Goal: Task Accomplishment & Management: Use online tool/utility

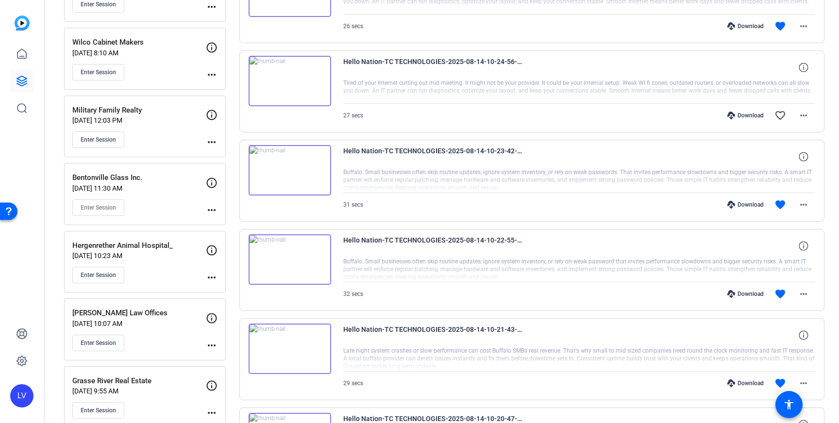
scroll to position [246, 0]
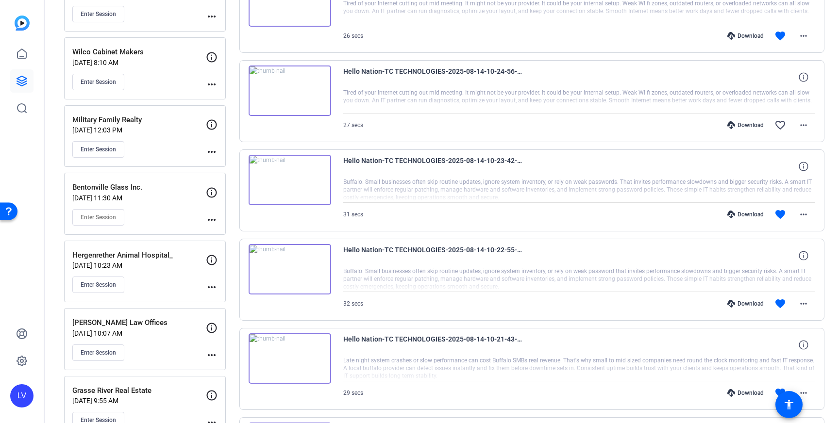
click at [158, 151] on div "Enter Session" at bounding box center [139, 149] width 134 height 17
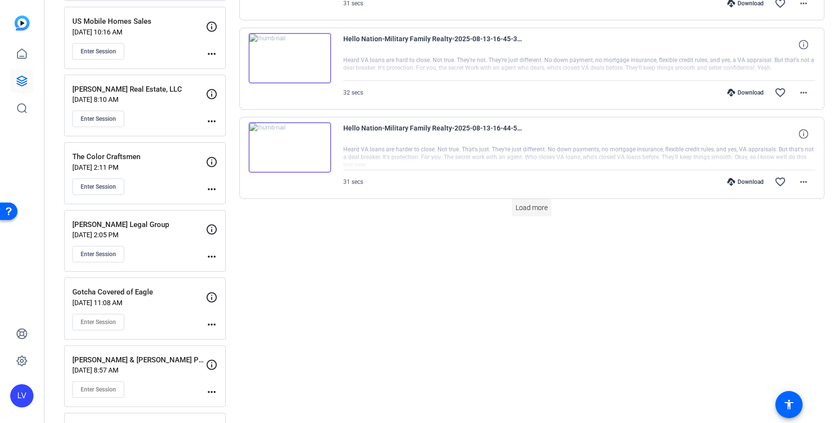
scroll to position [812, 0]
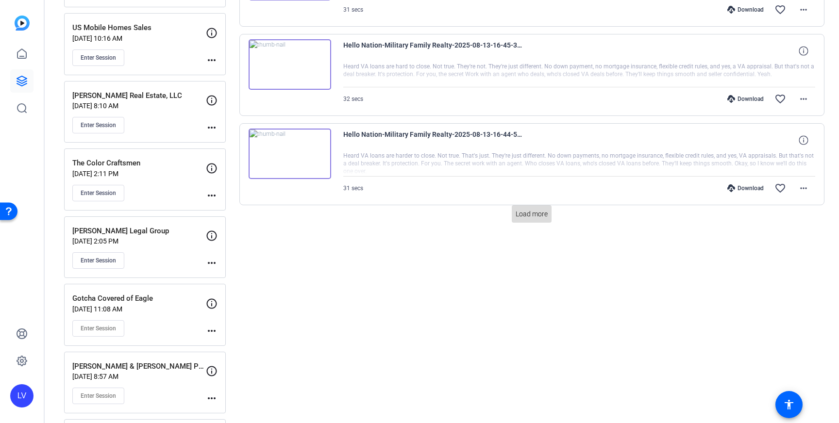
click at [525, 215] on span "Load more" at bounding box center [532, 214] width 32 height 10
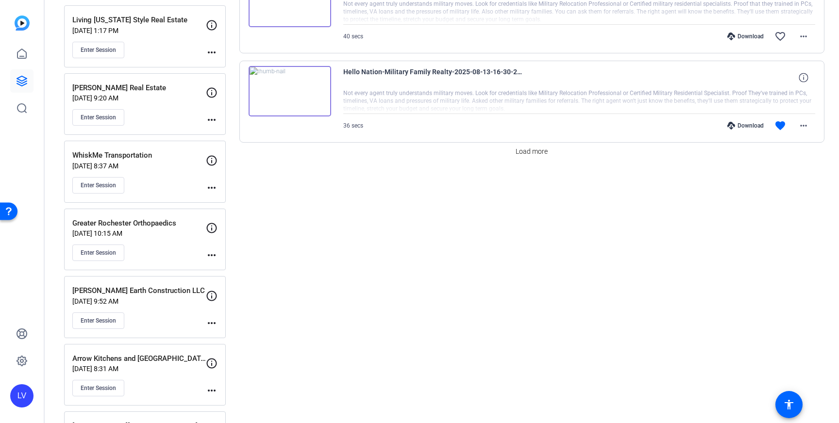
scroll to position [1770, 0]
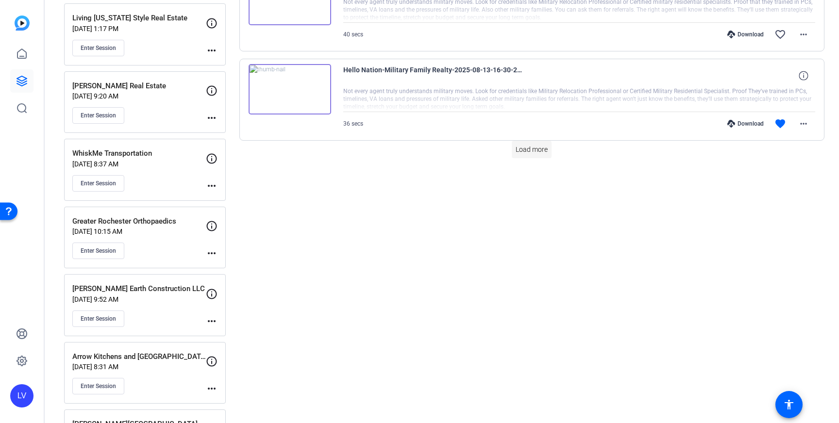
click at [527, 154] on span at bounding box center [532, 149] width 40 height 23
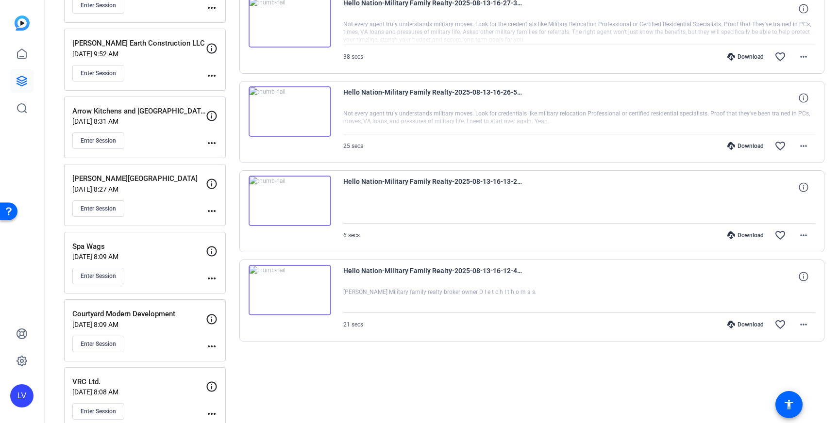
scroll to position [2014, 0]
click at [799, 325] on mat-icon "more_horiz" at bounding box center [804, 326] width 12 height 12
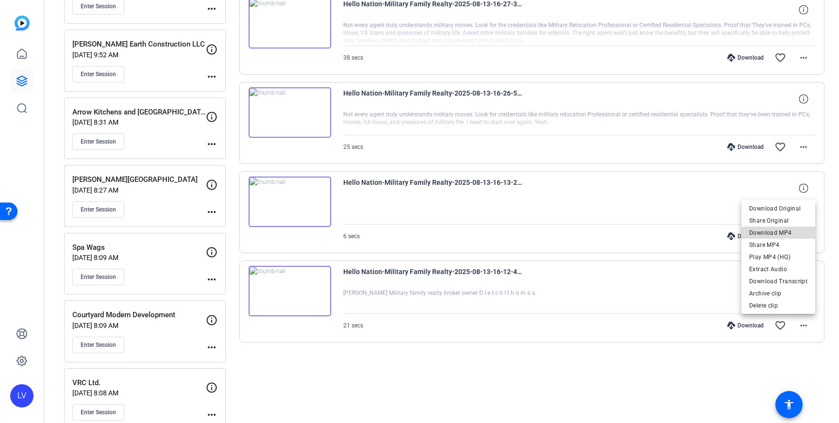
click at [785, 235] on span "Download MP4" at bounding box center [778, 233] width 58 height 12
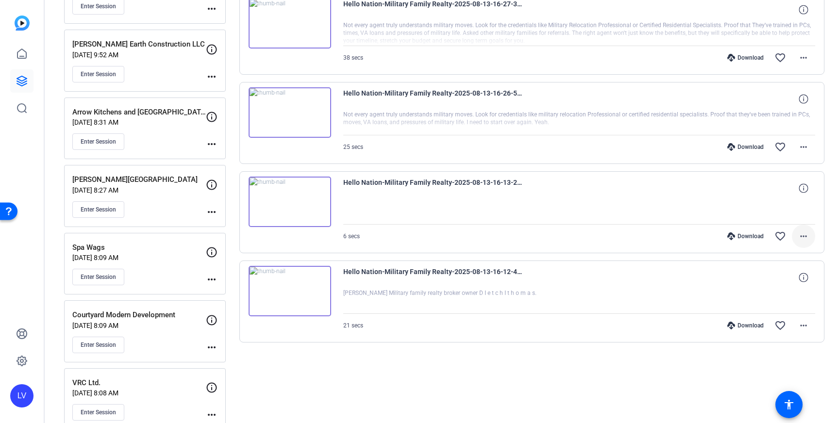
click at [798, 232] on mat-icon "more_horiz" at bounding box center [804, 237] width 12 height 12
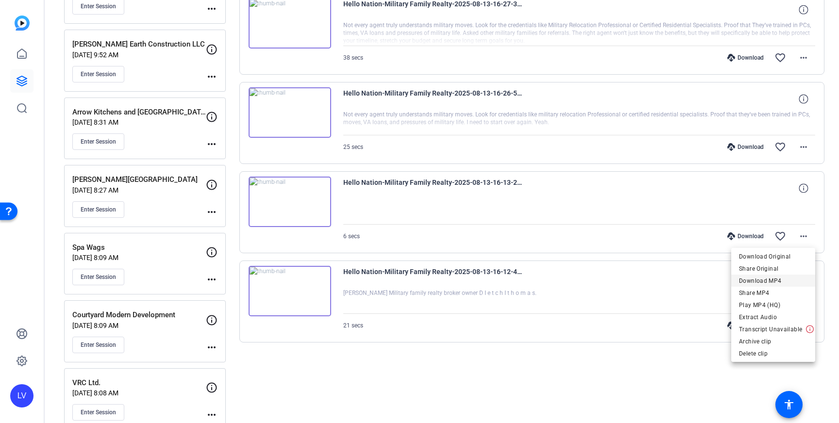
click at [780, 278] on span "Download MP4" at bounding box center [773, 281] width 68 height 12
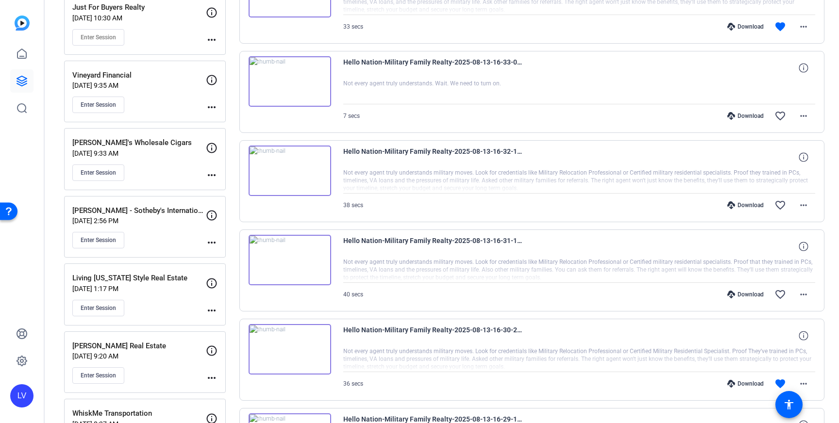
scroll to position [1510, 0]
click at [808, 383] on mat-icon "more_horiz" at bounding box center [804, 383] width 12 height 12
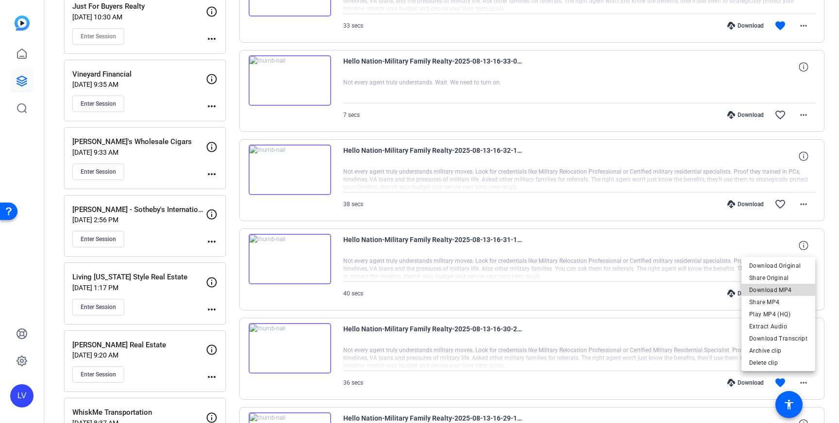
click at [788, 293] on span "Download MP4" at bounding box center [778, 290] width 58 height 12
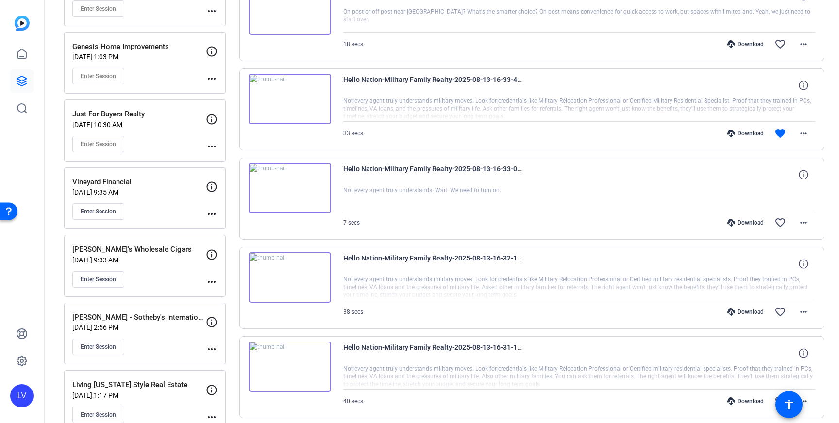
scroll to position [1393, 0]
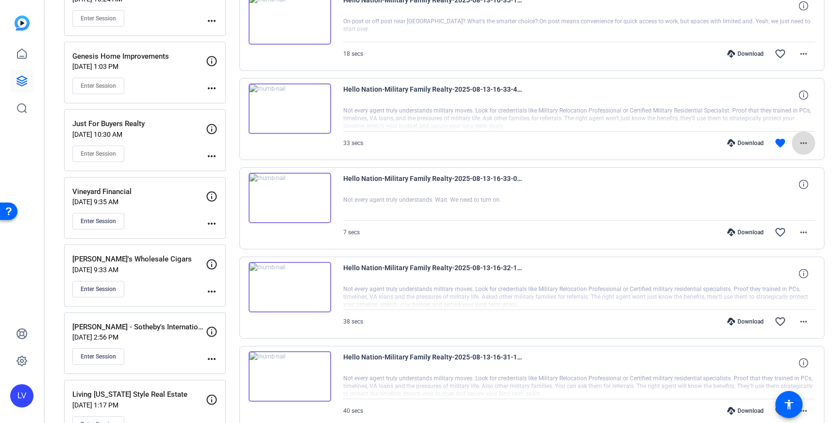
click at [807, 145] on mat-icon "more_horiz" at bounding box center [804, 143] width 12 height 12
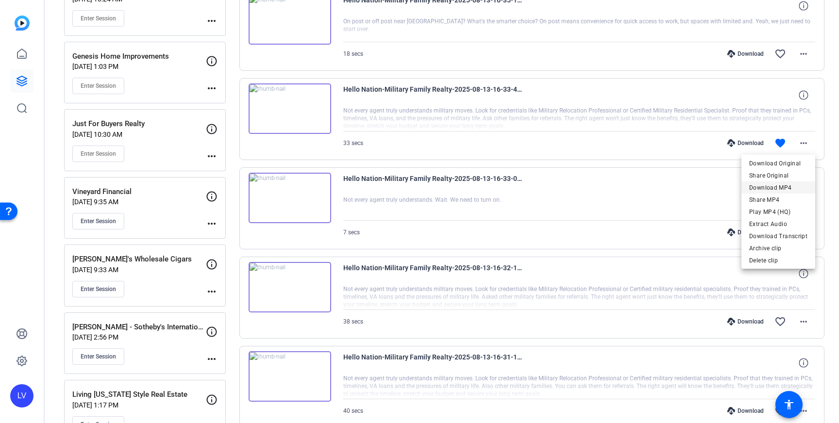
click at [789, 186] on span "Download MP4" at bounding box center [778, 188] width 58 height 12
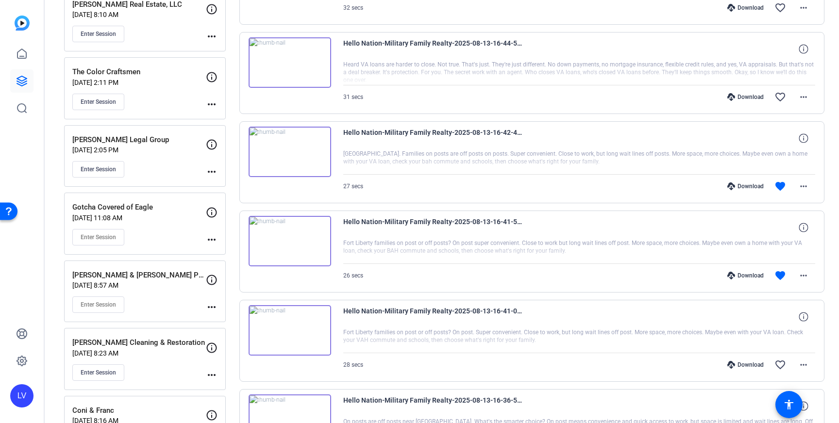
scroll to position [892, 0]
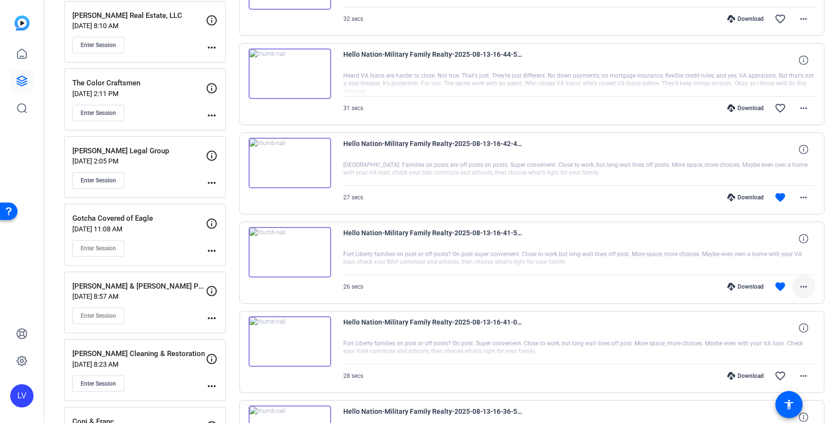
click at [803, 286] on mat-icon "more_horiz" at bounding box center [804, 287] width 12 height 12
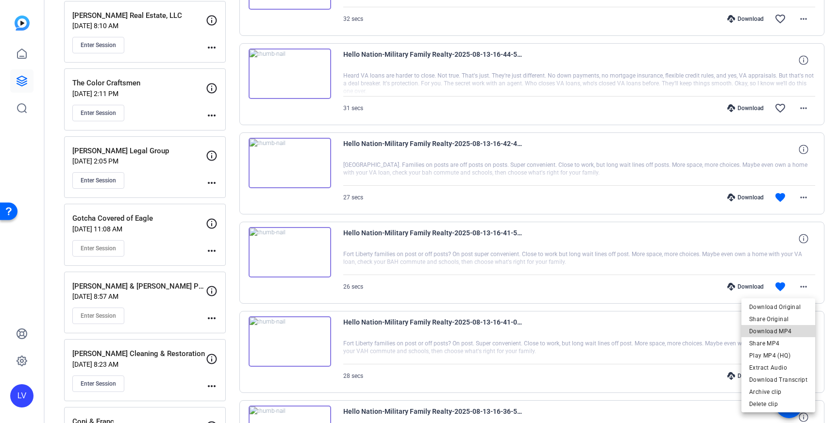
click at [796, 331] on span "Download MP4" at bounding box center [778, 332] width 58 height 12
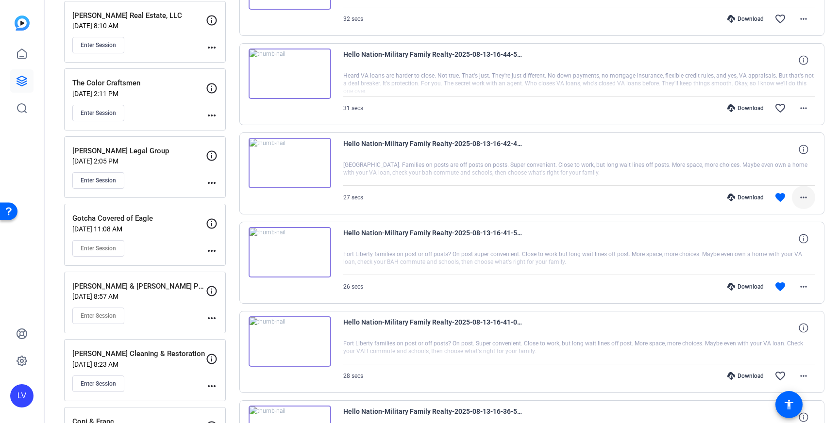
click at [802, 200] on mat-icon "more_horiz" at bounding box center [804, 198] width 12 height 12
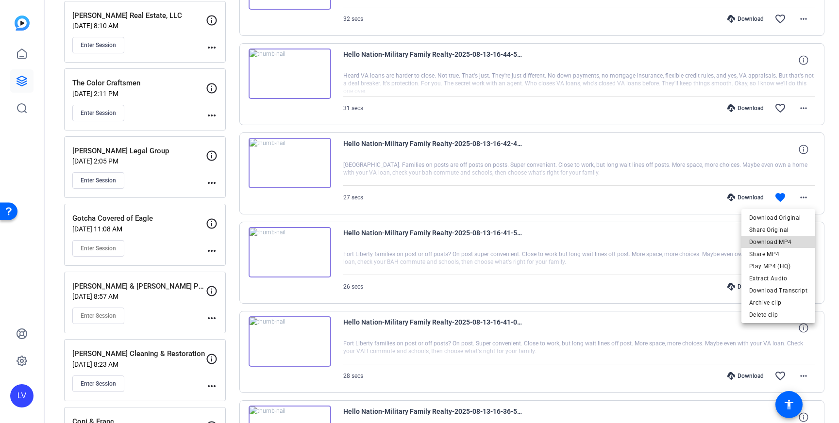
click at [792, 242] on span "Download MP4" at bounding box center [778, 242] width 58 height 12
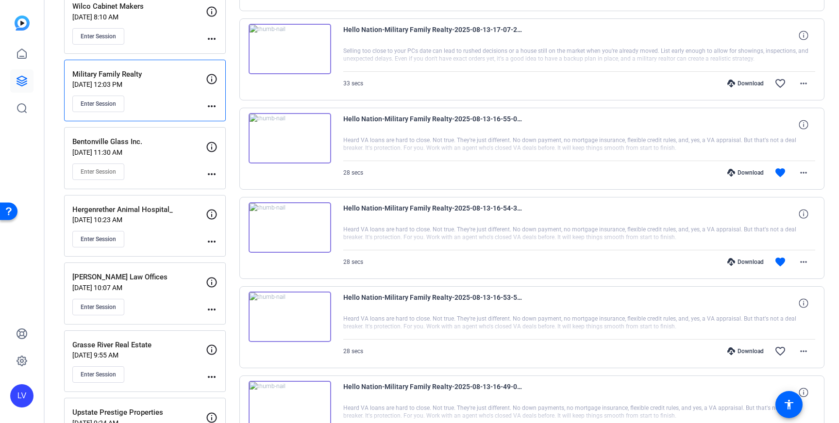
scroll to position [287, 0]
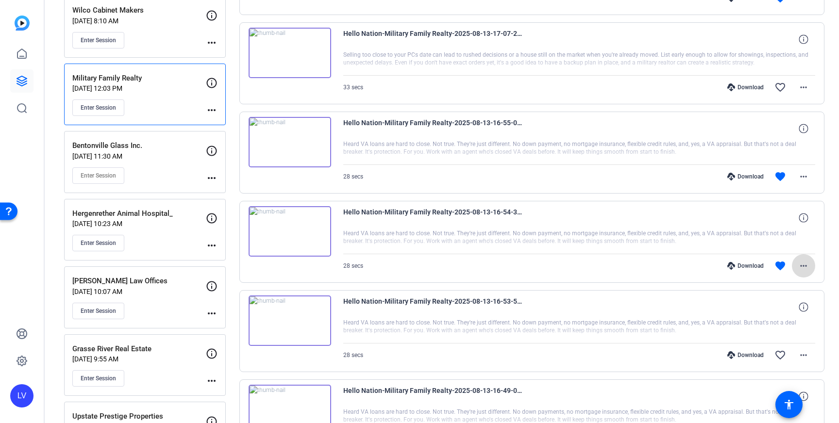
click at [811, 266] on span at bounding box center [803, 265] width 23 height 23
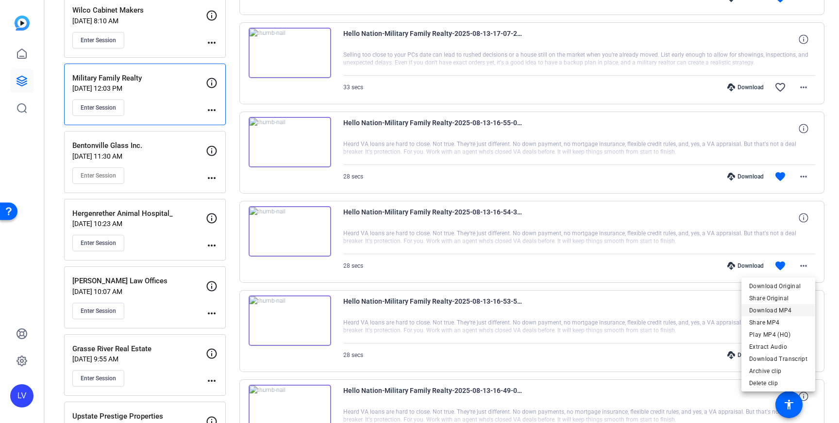
click at [789, 307] on span "Download MP4" at bounding box center [778, 311] width 58 height 12
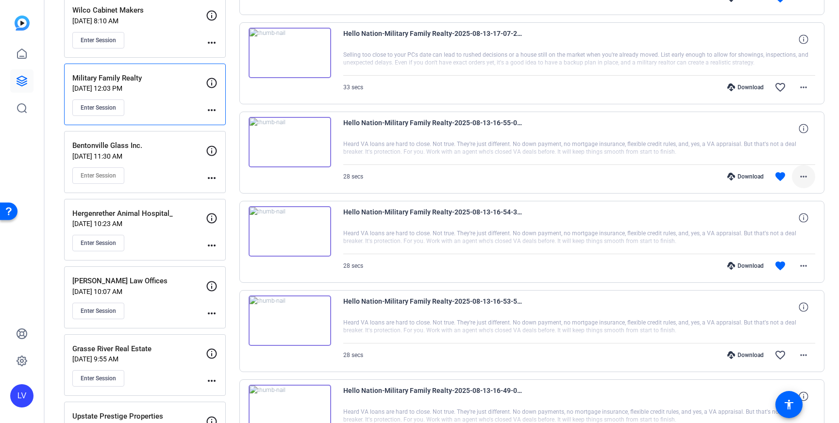
click at [805, 177] on mat-icon "more_horiz" at bounding box center [804, 177] width 12 height 12
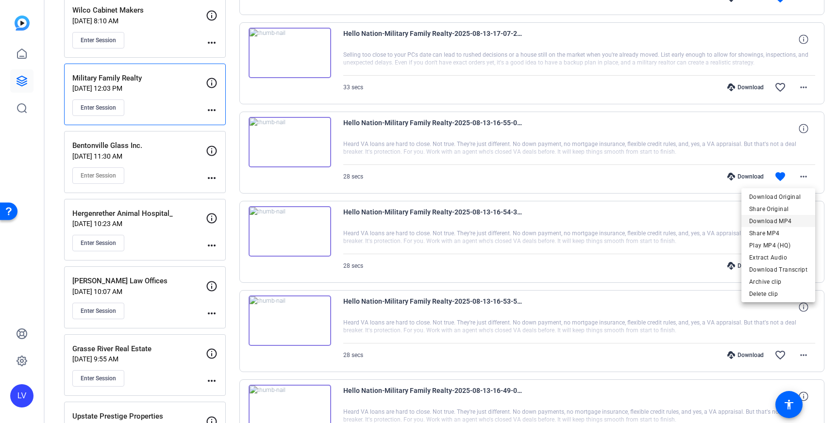
click at [789, 217] on span "Download MP4" at bounding box center [778, 222] width 58 height 12
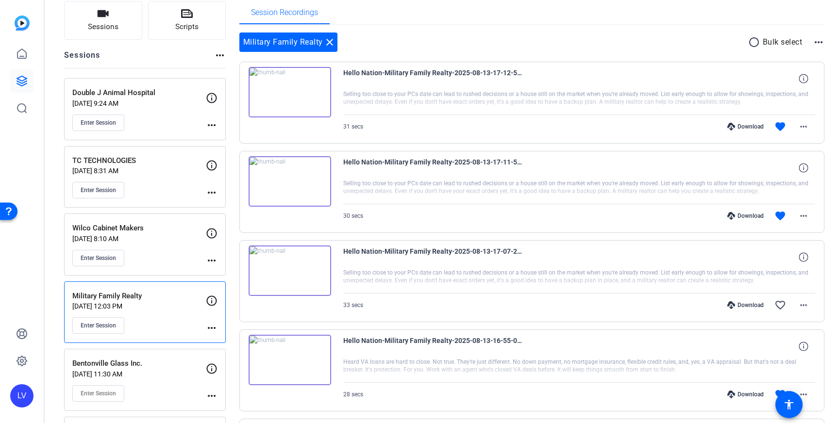
scroll to position [50, 0]
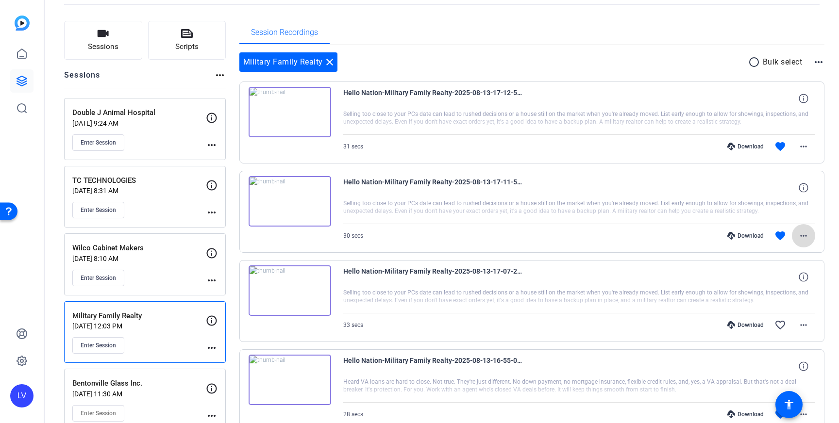
click at [802, 230] on mat-icon "more_horiz" at bounding box center [804, 236] width 12 height 12
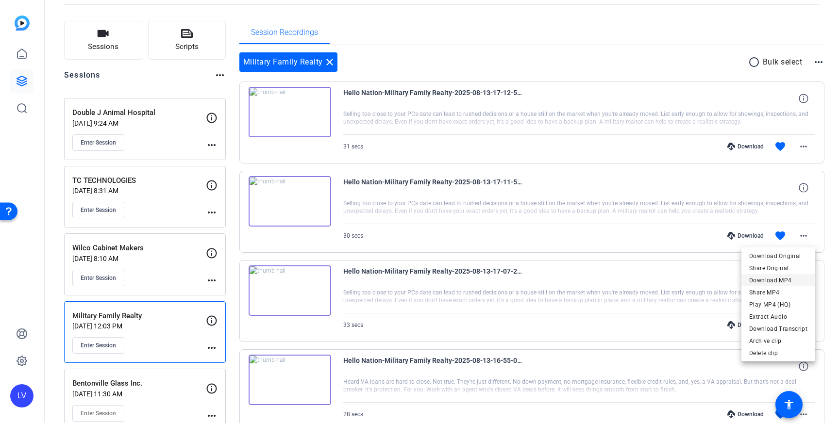
click at [782, 281] on span "Download MP4" at bounding box center [778, 281] width 58 height 12
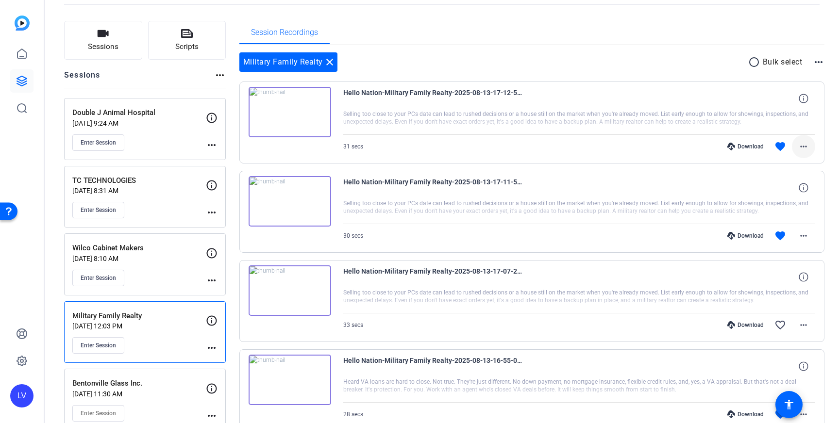
click at [803, 143] on mat-icon "more_horiz" at bounding box center [804, 147] width 12 height 12
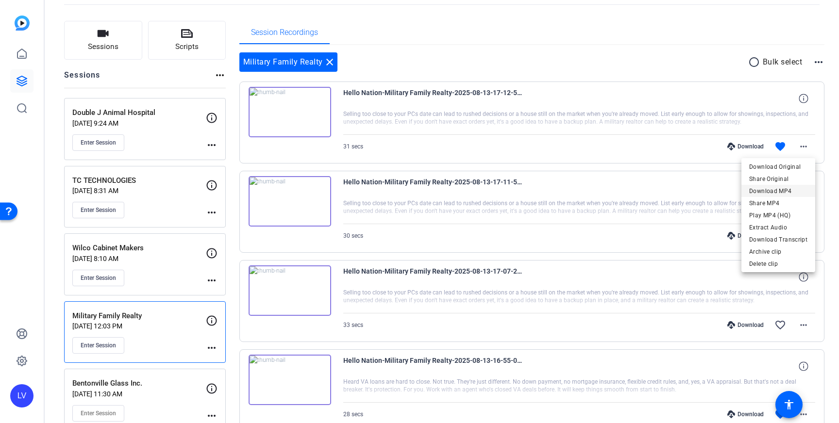
click at [781, 188] on span "Download MP4" at bounding box center [778, 191] width 58 height 12
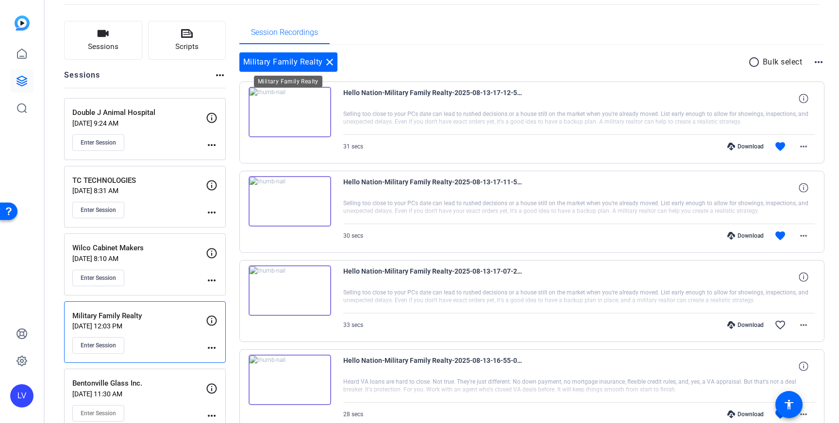
click at [328, 64] on mat-icon "close" at bounding box center [330, 62] width 12 height 12
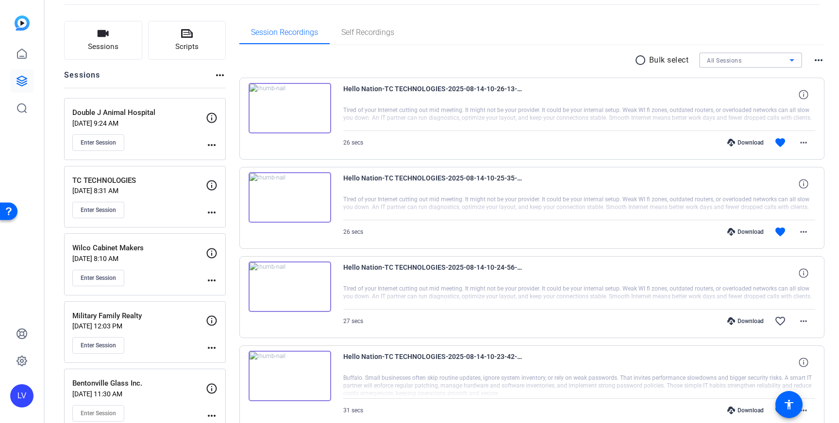
click at [730, 64] on span "All Sessions" at bounding box center [724, 60] width 34 height 7
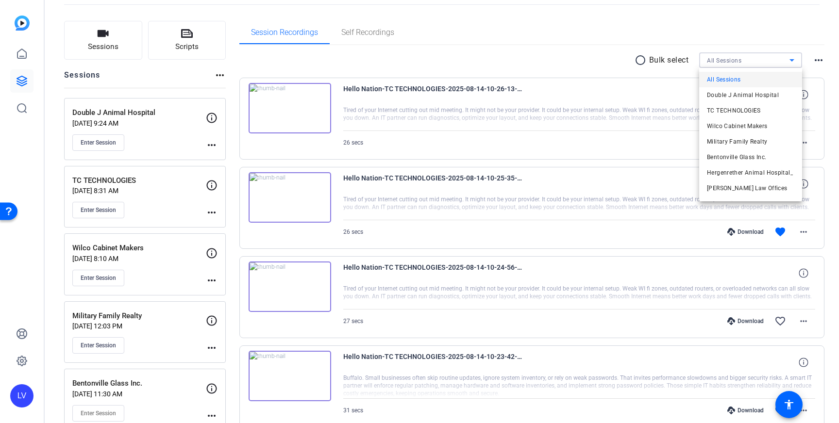
click at [738, 60] on div at bounding box center [419, 211] width 839 height 423
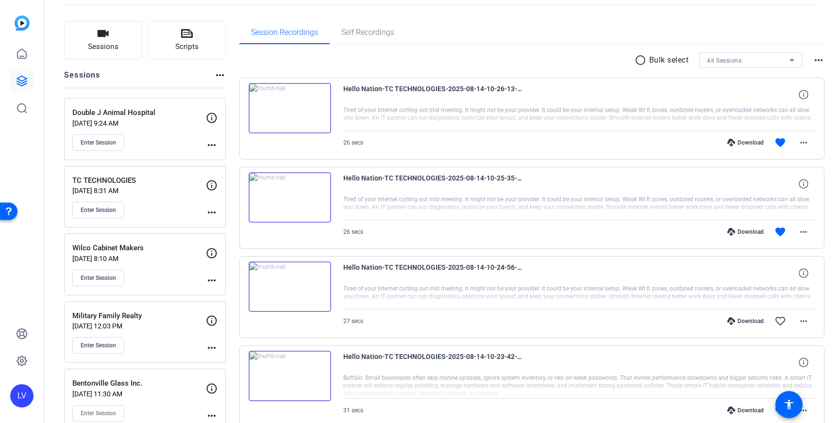
click at [737, 60] on span "All Sessions" at bounding box center [724, 60] width 34 height 7
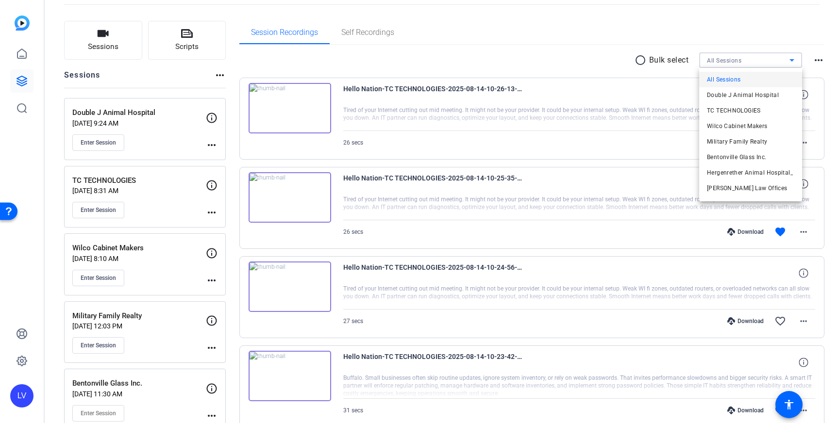
click at [693, 51] on div at bounding box center [419, 211] width 839 height 423
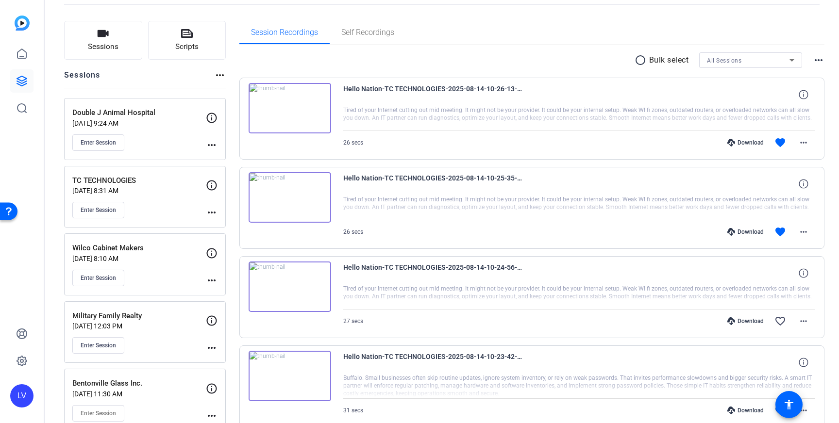
scroll to position [0, 0]
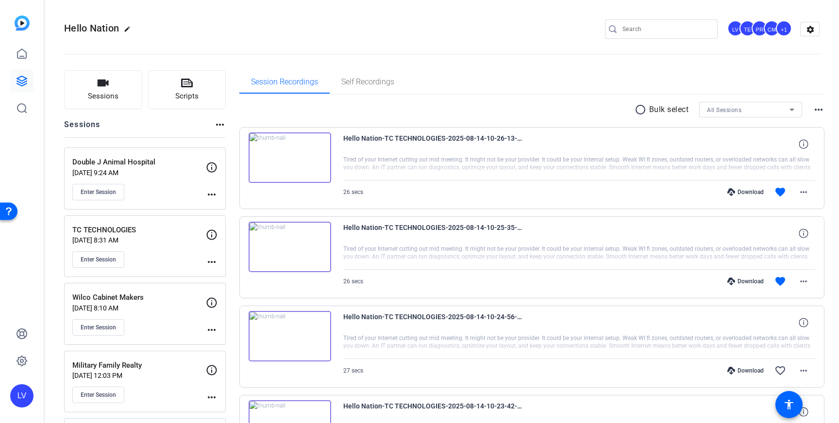
click at [672, 47] on div at bounding box center [661, 44] width 113 height 11
click at [675, 34] on input "Search" at bounding box center [665, 29] width 87 height 12
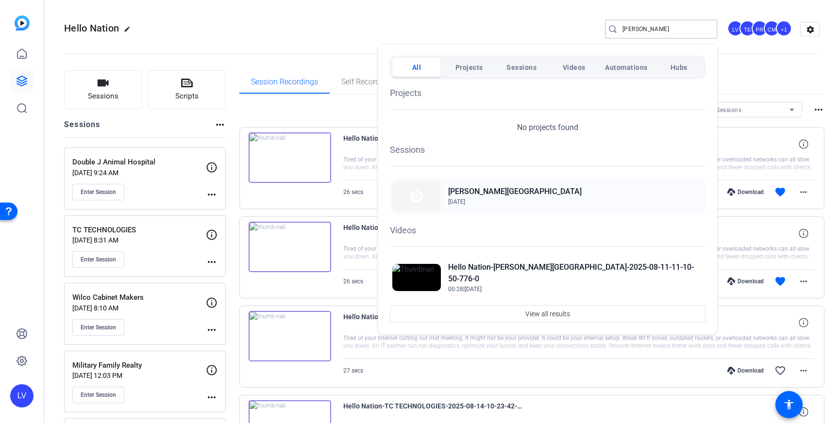
type input "[PERSON_NAME]"
click at [537, 189] on h2 "[PERSON_NAME][GEOGRAPHIC_DATA]" at bounding box center [515, 192] width 134 height 12
click at [344, 35] on div at bounding box center [419, 211] width 839 height 423
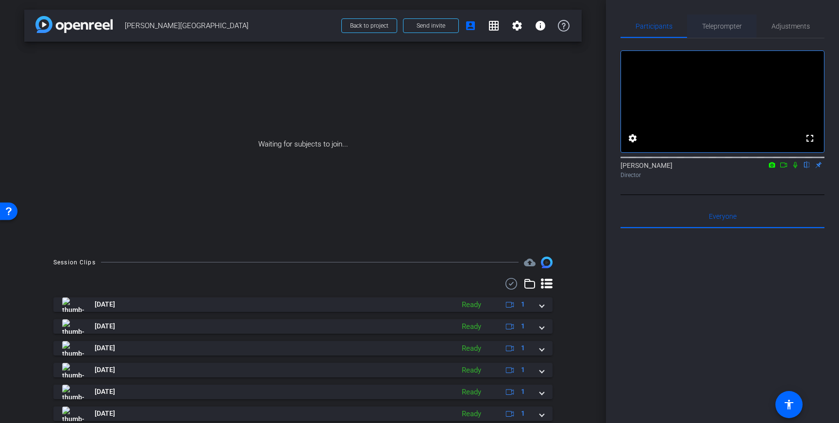
click at [720, 25] on span "Teleprompter" at bounding box center [722, 26] width 40 height 7
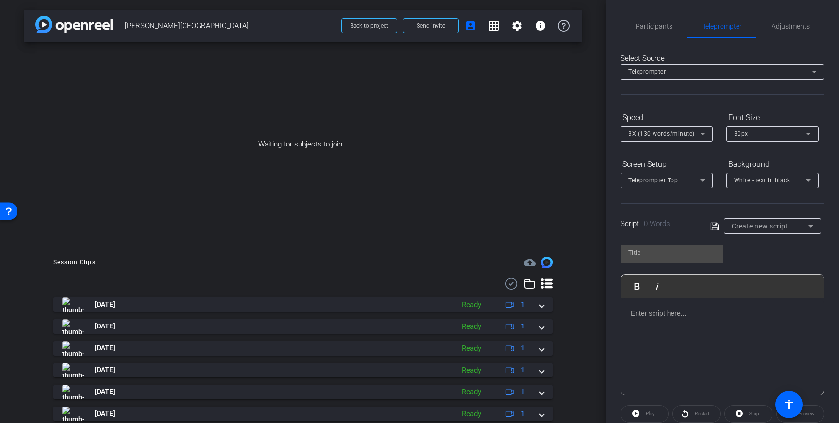
click at [703, 315] on p at bounding box center [723, 313] width 184 height 11
click at [750, 227] on span "Create new script" at bounding box center [760, 226] width 57 height 8
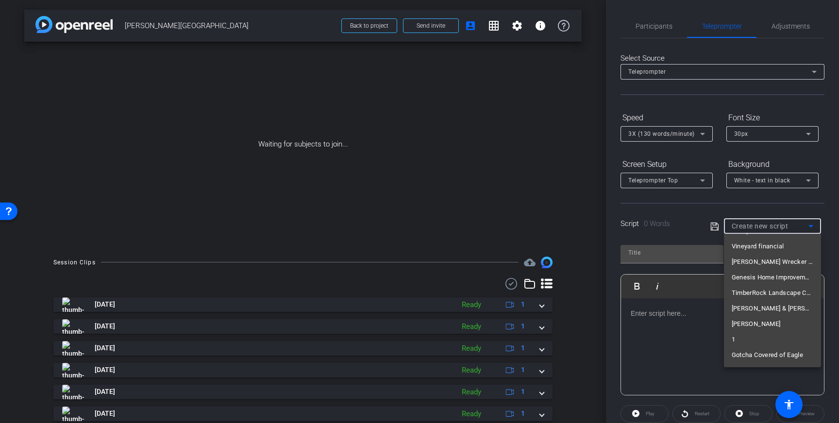
scroll to position [5110, 0]
click at [745, 307] on span "BeeBout" at bounding box center [756, 309] width 49 height 12
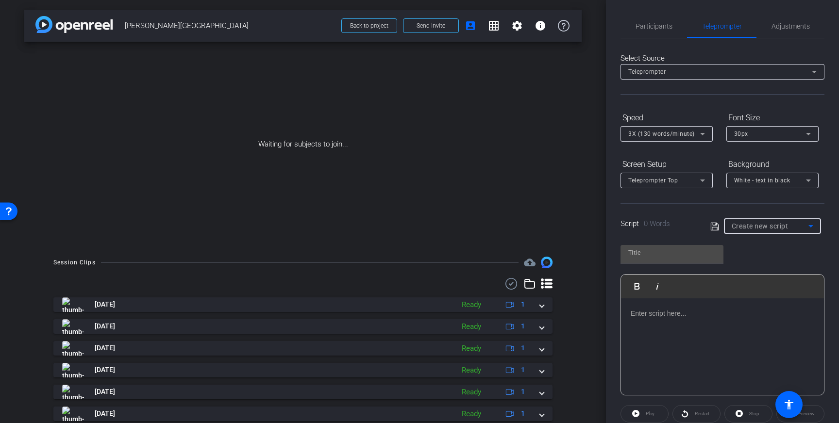
type input "BeeBout"
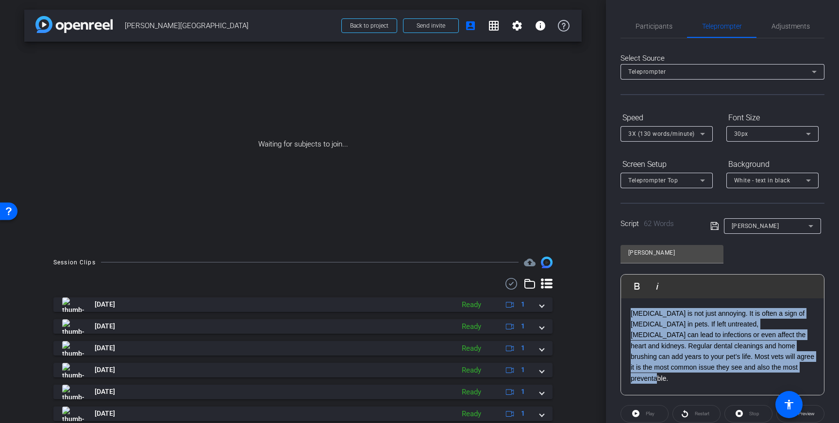
drag, startPoint x: 758, startPoint y: 369, endPoint x: 611, endPoint y: 315, distance: 156.7
click at [611, 315] on div "Participants Teleprompter Adjustments settings Louis Voss flip Director Everyon…" at bounding box center [722, 211] width 233 height 423
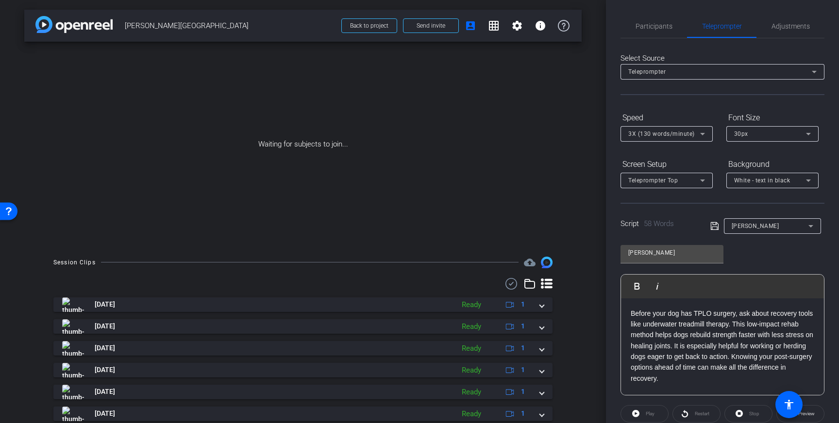
click at [714, 224] on icon at bounding box center [714, 226] width 9 height 12
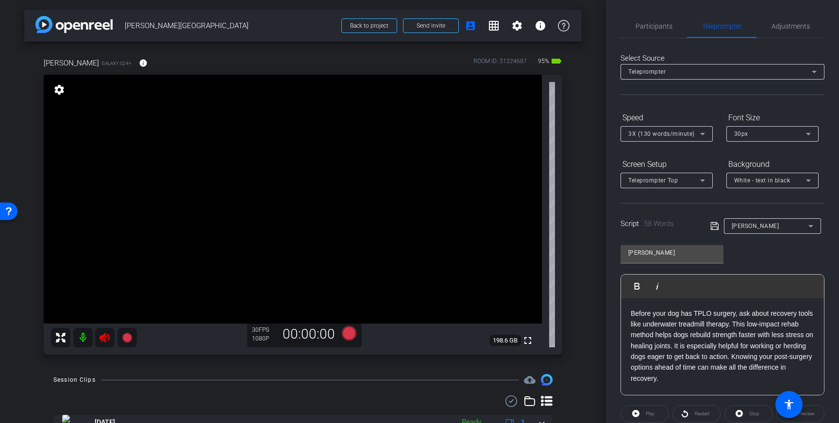
click at [109, 340] on icon at bounding box center [105, 338] width 12 height 12
drag, startPoint x: 308, startPoint y: 147, endPoint x: 315, endPoint y: 170, distance: 24.1
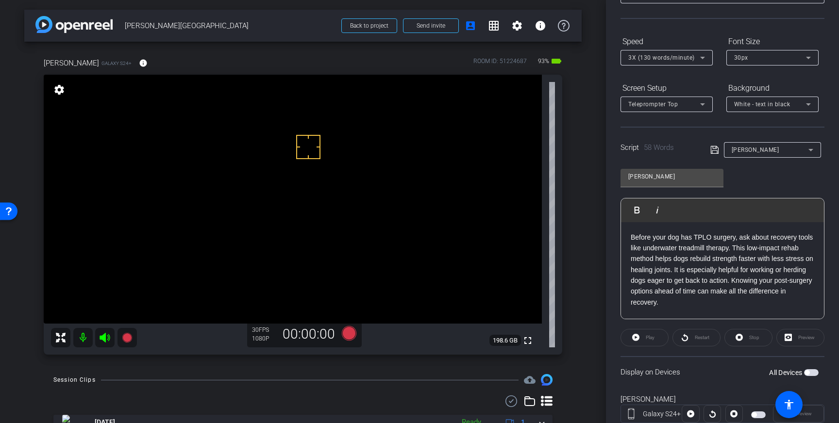
scroll to position [82, 0]
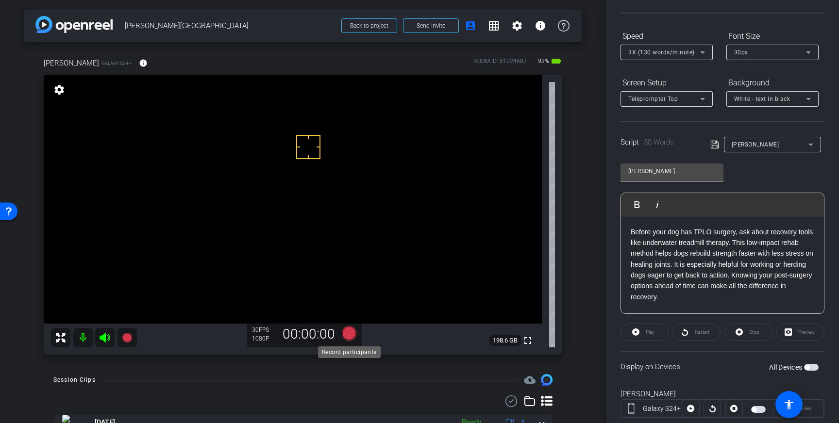
click at [351, 333] on icon at bounding box center [349, 333] width 15 height 15
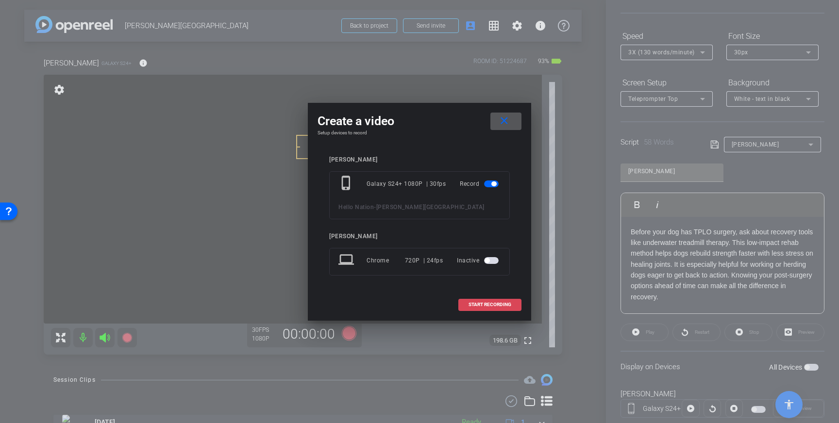
click at [494, 307] on span "START RECORDING" at bounding box center [489, 304] width 43 height 5
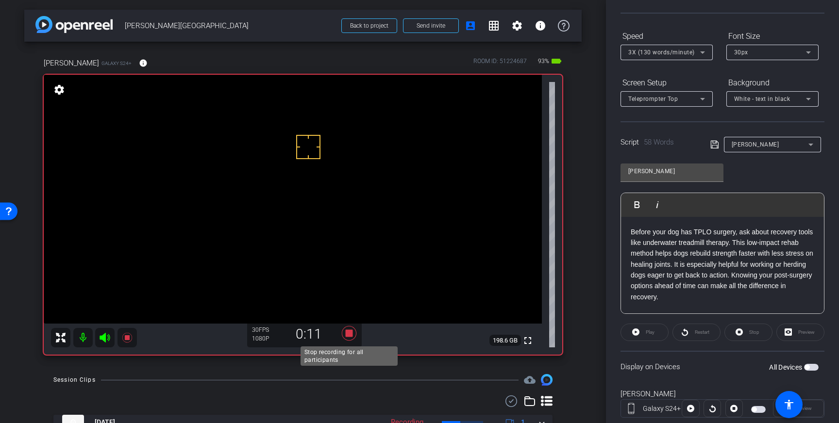
click at [350, 336] on icon at bounding box center [349, 333] width 15 height 15
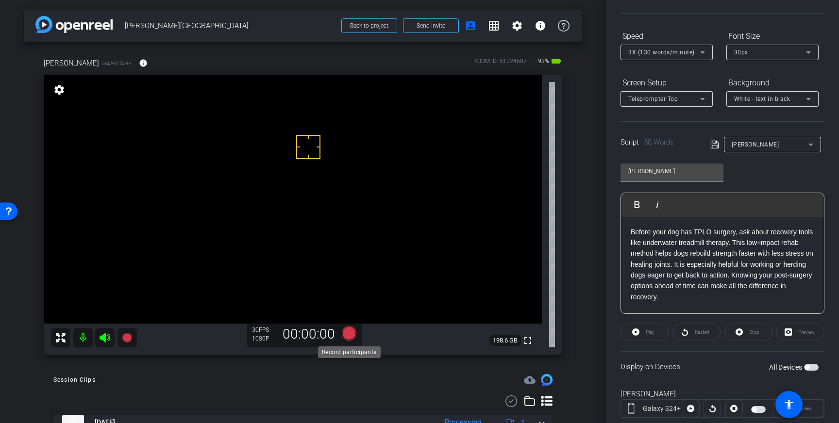
click at [349, 333] on icon at bounding box center [349, 333] width 15 height 15
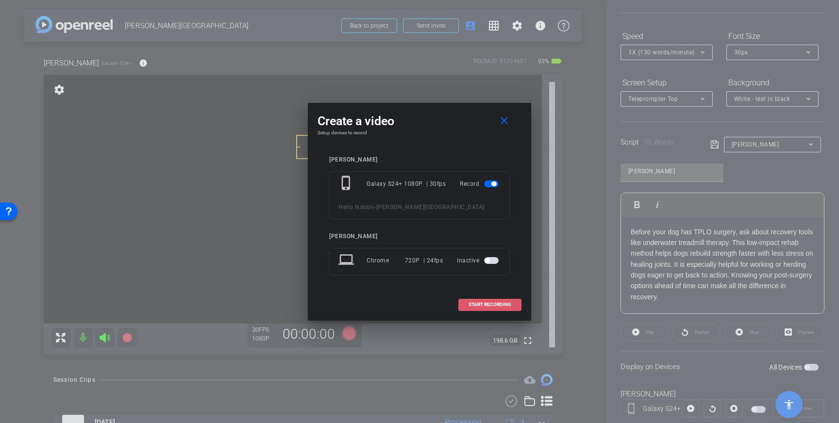
click at [476, 308] on span at bounding box center [490, 304] width 62 height 23
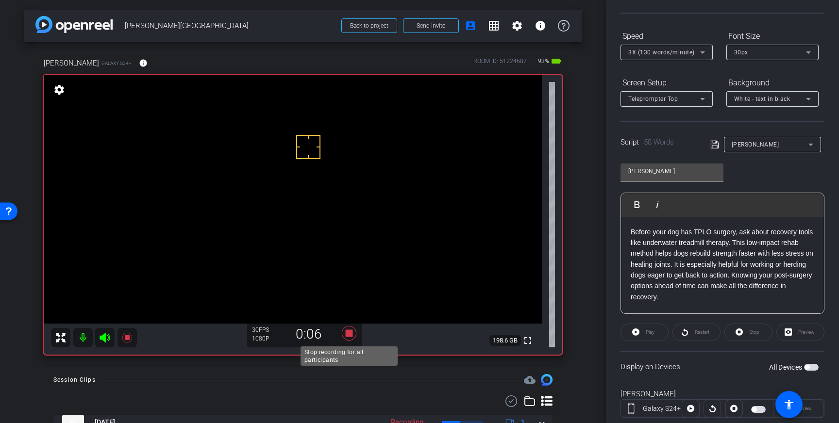
click at [348, 335] on icon at bounding box center [349, 333] width 15 height 15
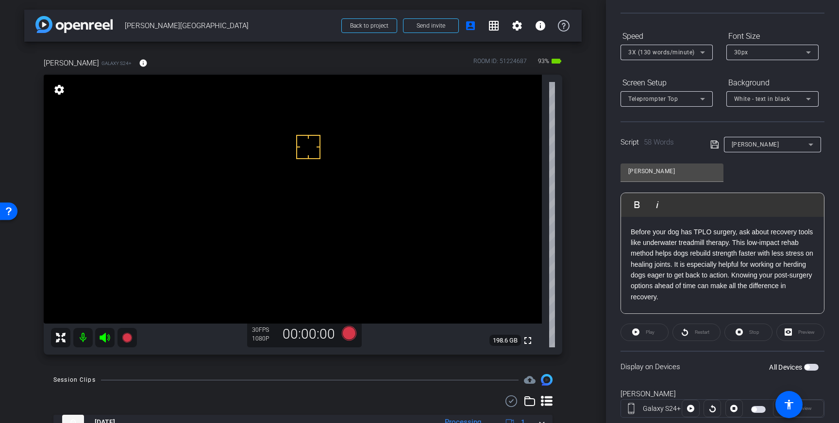
scroll to position [107, 0]
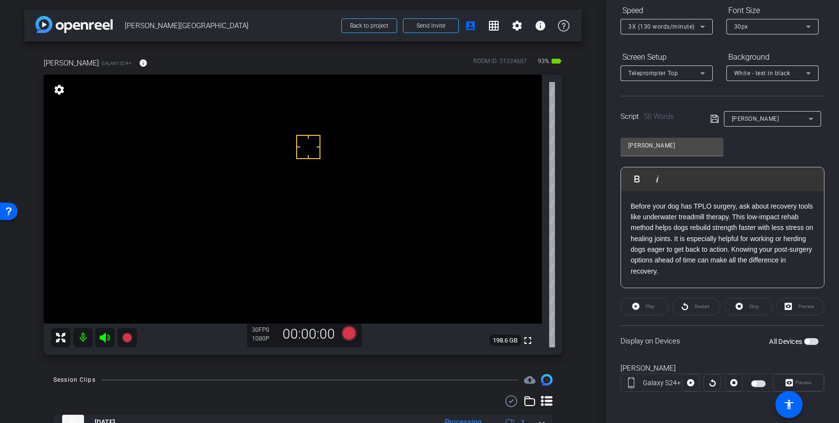
click at [808, 341] on span "button" at bounding box center [806, 341] width 5 height 5
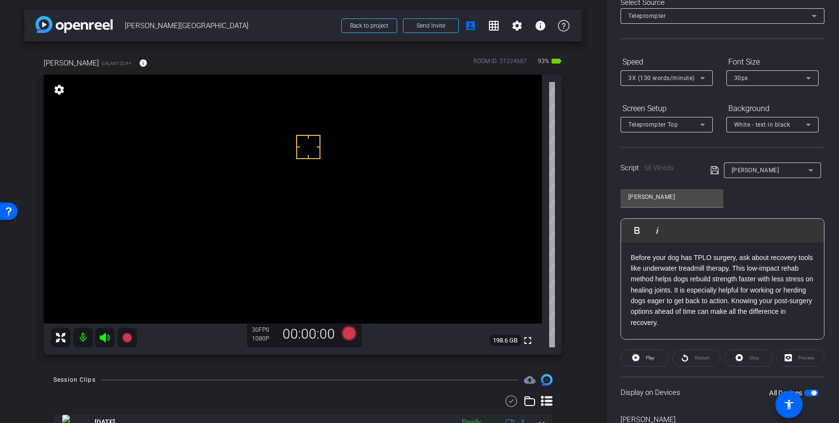
scroll to position [0, 0]
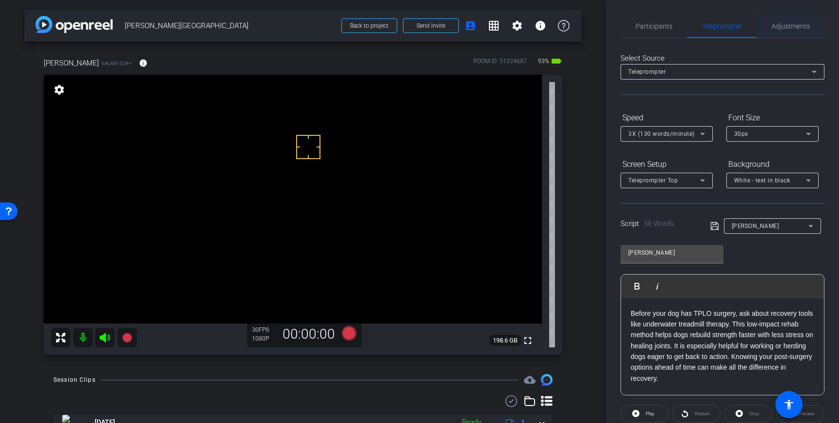
click at [790, 28] on span "Adjustments" at bounding box center [790, 26] width 38 height 7
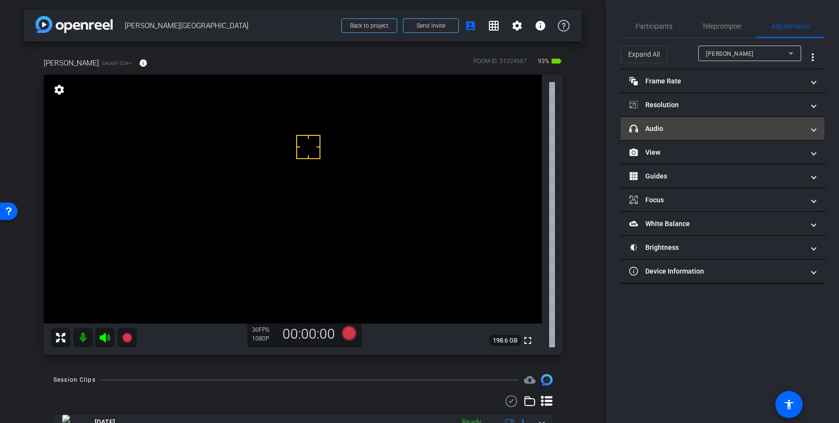
click at [749, 122] on mat-expansion-panel-header "headphone icon Audio" at bounding box center [722, 128] width 204 height 23
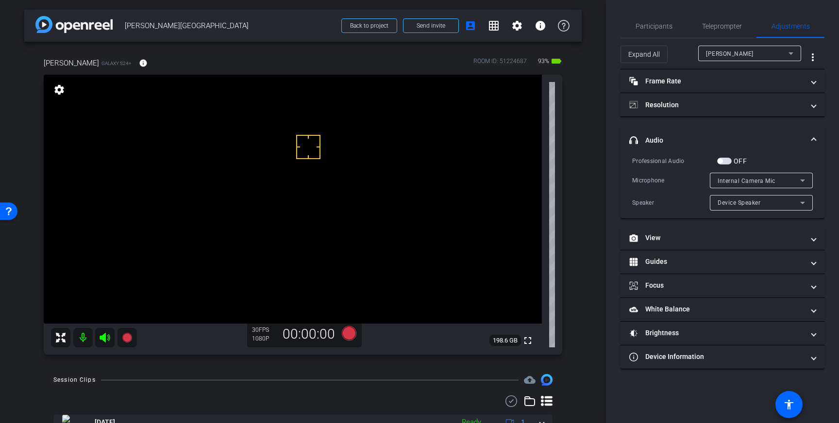
click at [718, 163] on span "button" at bounding box center [724, 161] width 15 height 7
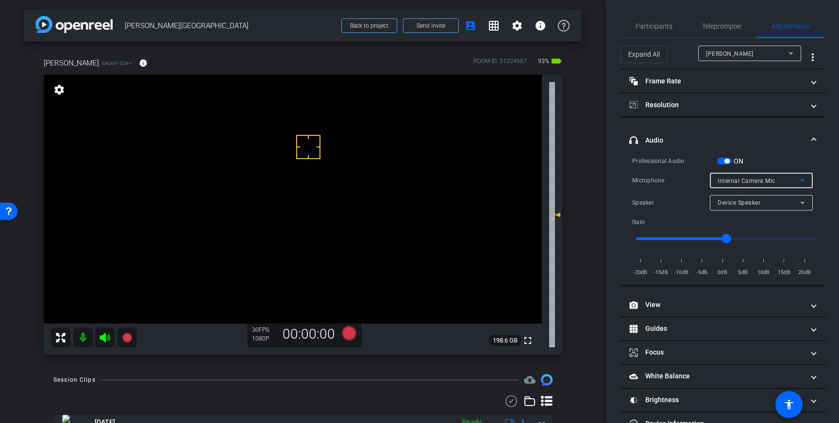
click at [785, 181] on div "Internal Camera Mic" at bounding box center [759, 181] width 83 height 12
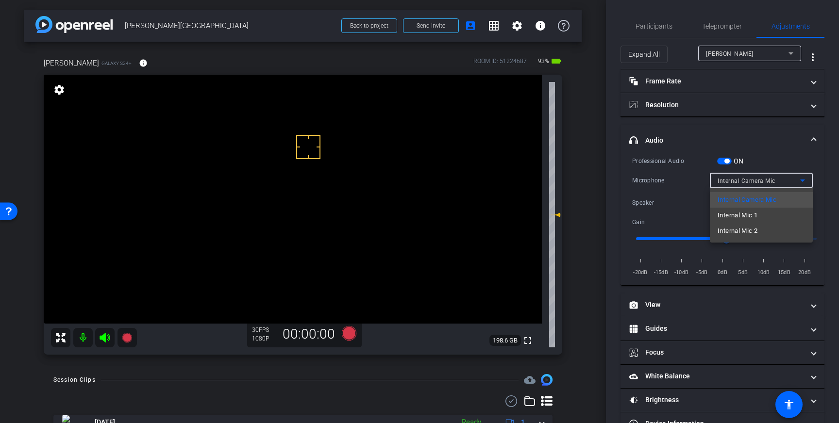
click at [741, 215] on span "Internal Mic 1" at bounding box center [738, 216] width 40 height 12
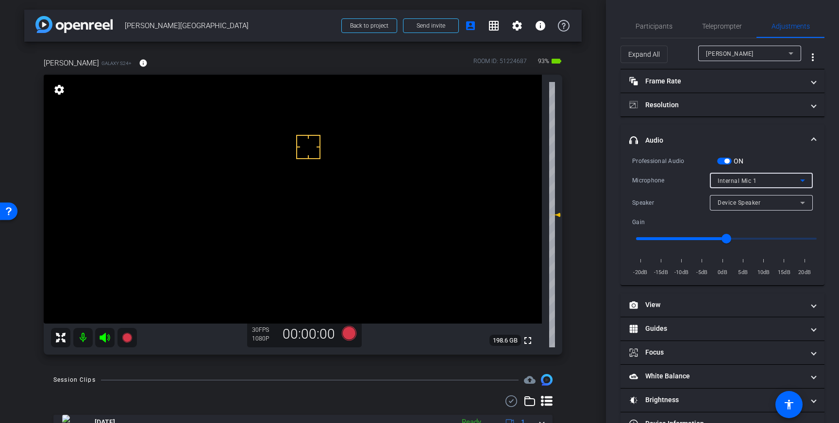
click at [793, 180] on div "Internal Mic 1" at bounding box center [759, 181] width 83 height 12
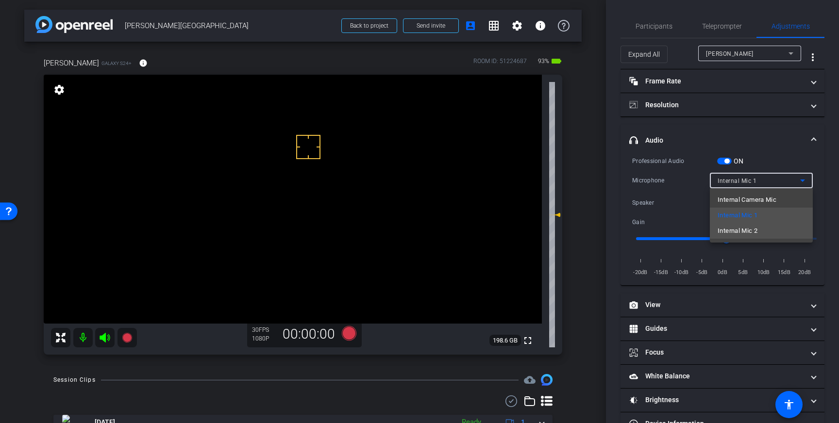
click at [751, 229] on span "Internal Mic 2" at bounding box center [738, 231] width 40 height 12
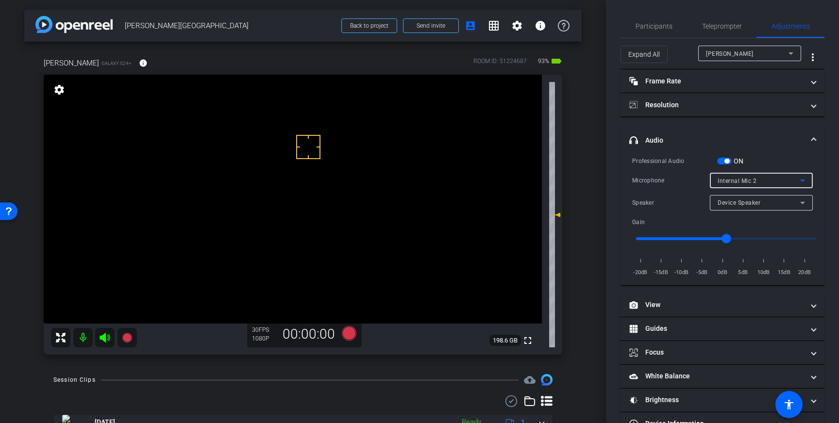
click at [793, 179] on div "Internal Mic 2" at bounding box center [759, 181] width 83 height 12
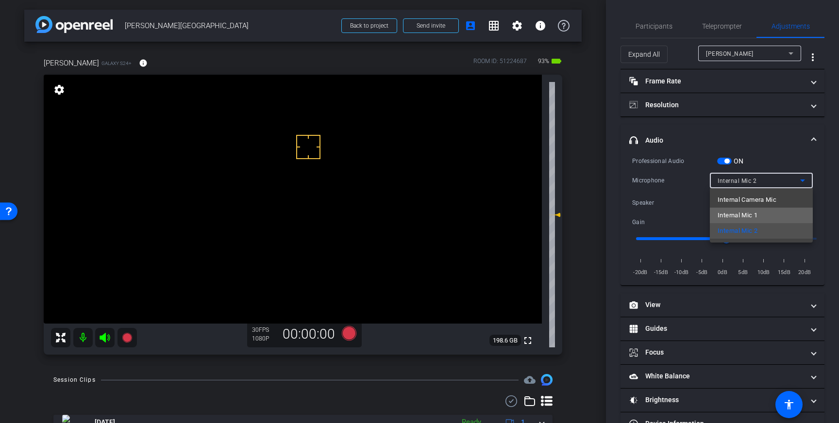
click at [756, 210] on span "Internal Mic 1" at bounding box center [738, 216] width 40 height 12
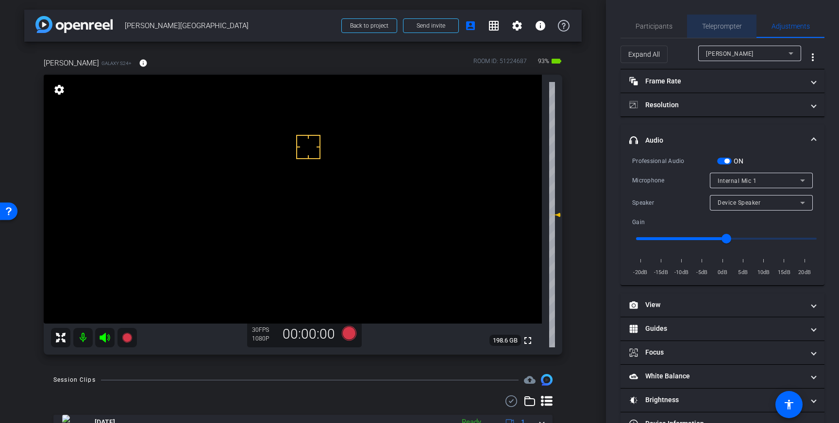
click at [730, 28] on span "Teleprompter" at bounding box center [722, 26] width 40 height 7
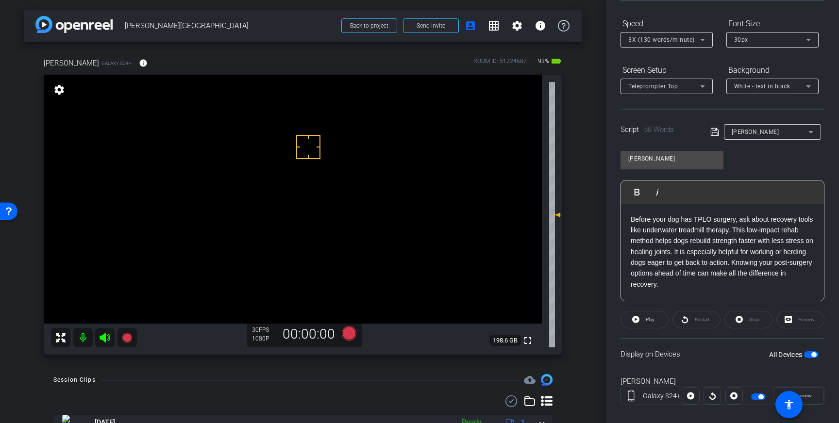
scroll to position [95, 0]
click at [351, 334] on icon at bounding box center [349, 333] width 15 height 15
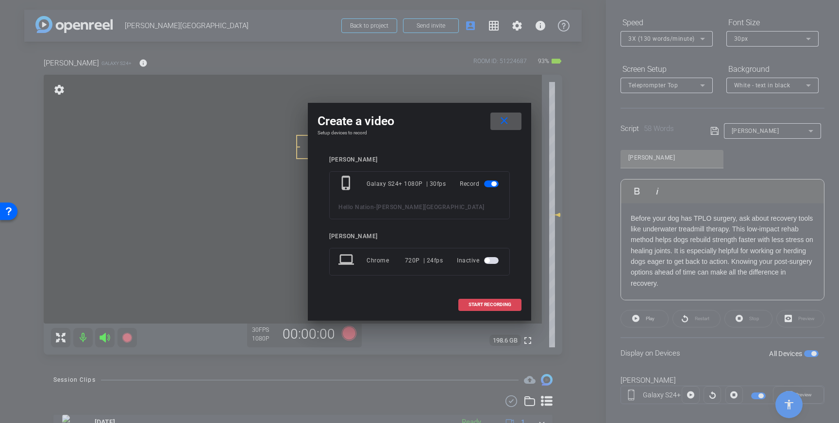
click at [488, 307] on span "START RECORDING" at bounding box center [489, 304] width 43 height 5
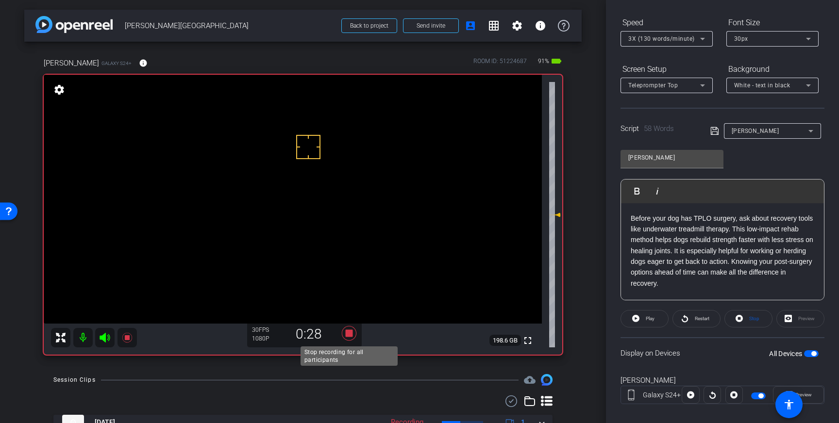
click at [349, 333] on icon at bounding box center [349, 333] width 15 height 15
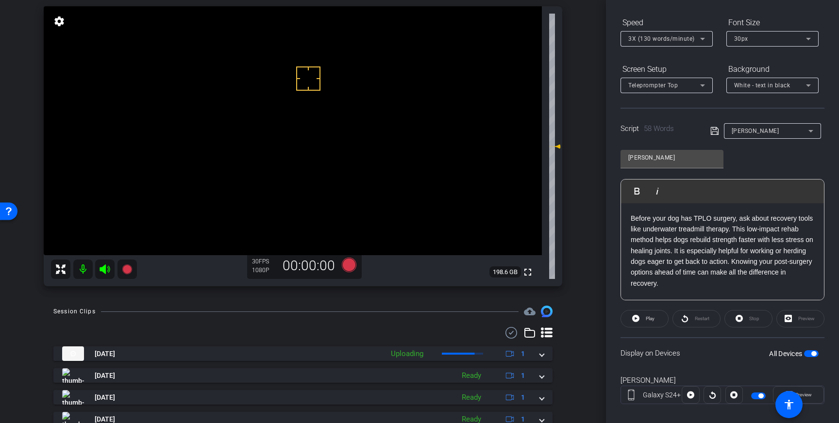
scroll to position [72, 0]
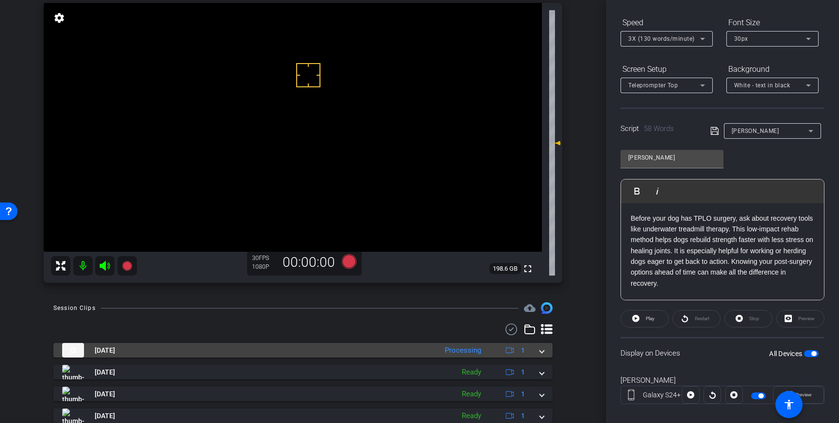
click at [542, 353] on span at bounding box center [542, 351] width 4 height 10
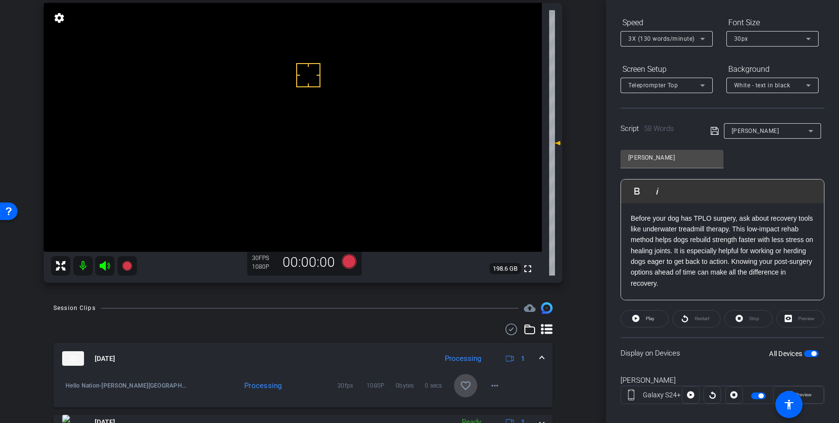
click at [470, 381] on mat-icon "favorite_border" at bounding box center [466, 386] width 12 height 12
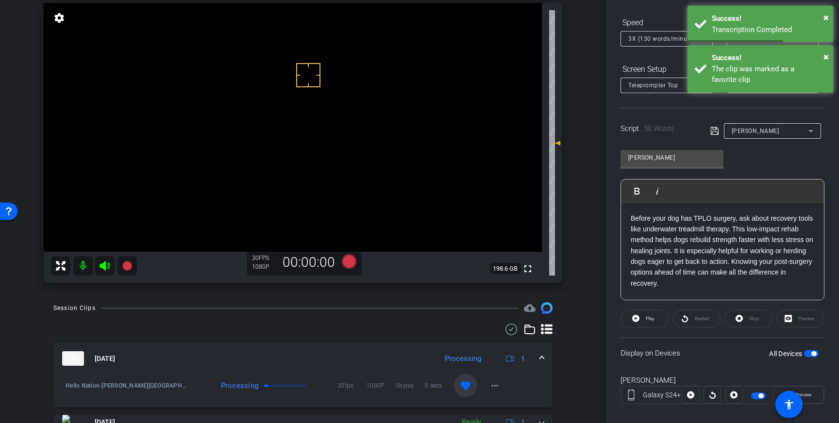
click at [462, 387] on mat-icon "favorite" at bounding box center [466, 386] width 12 height 12
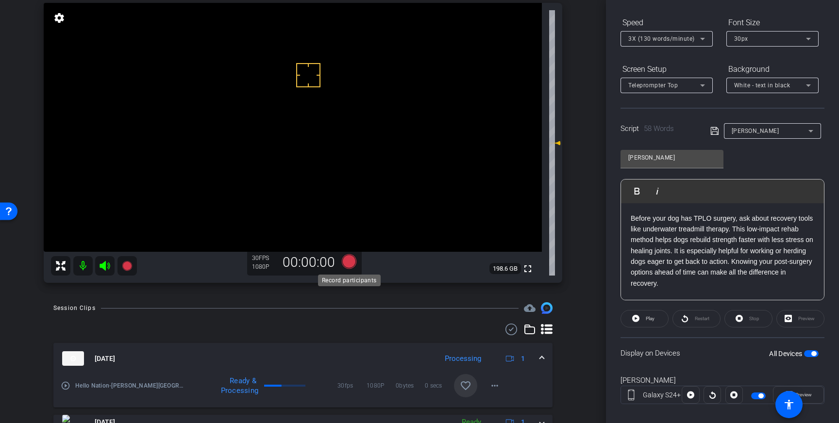
click at [354, 264] on icon at bounding box center [349, 261] width 15 height 15
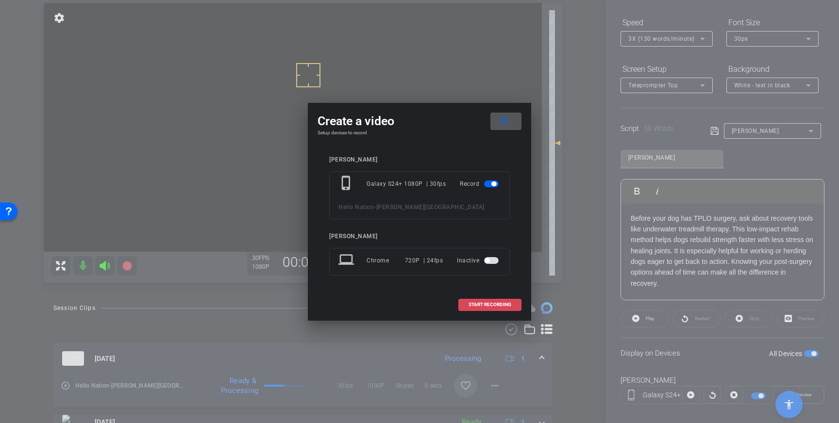
click at [488, 303] on span "START RECORDING" at bounding box center [489, 304] width 43 height 5
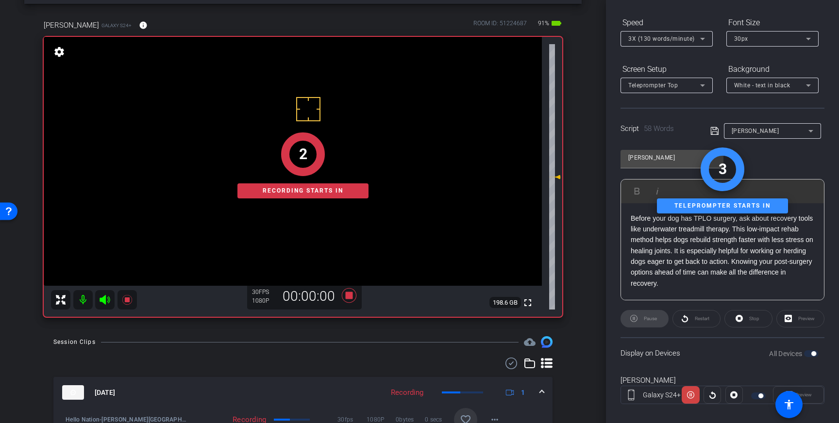
scroll to position [36, 0]
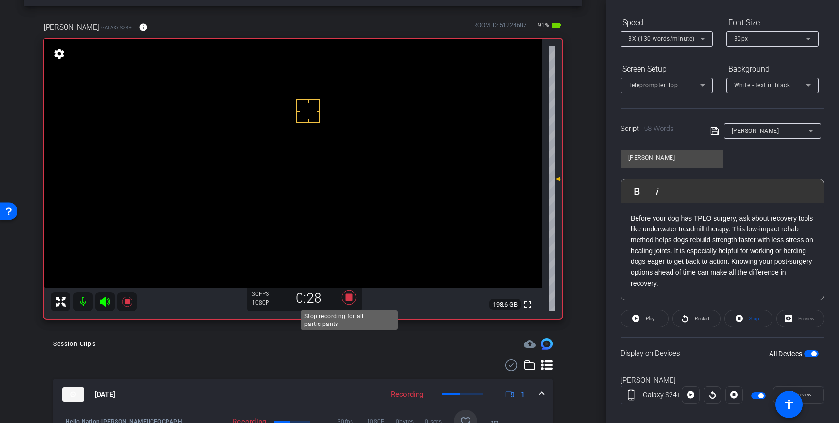
click at [346, 298] on icon at bounding box center [349, 297] width 15 height 15
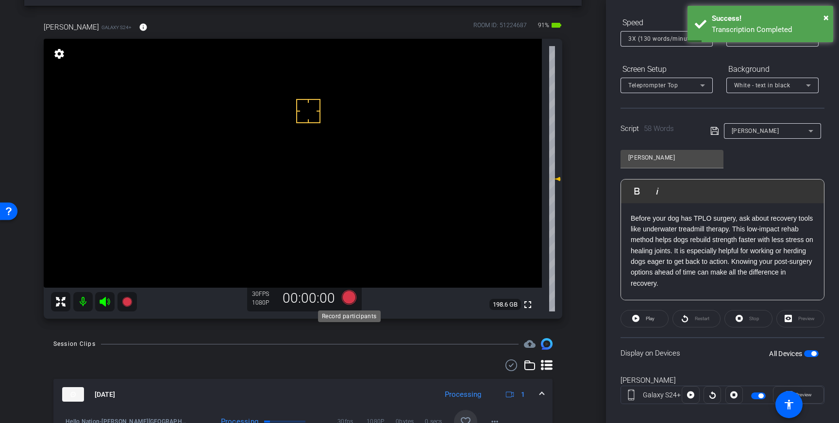
click at [352, 297] on icon at bounding box center [349, 297] width 15 height 15
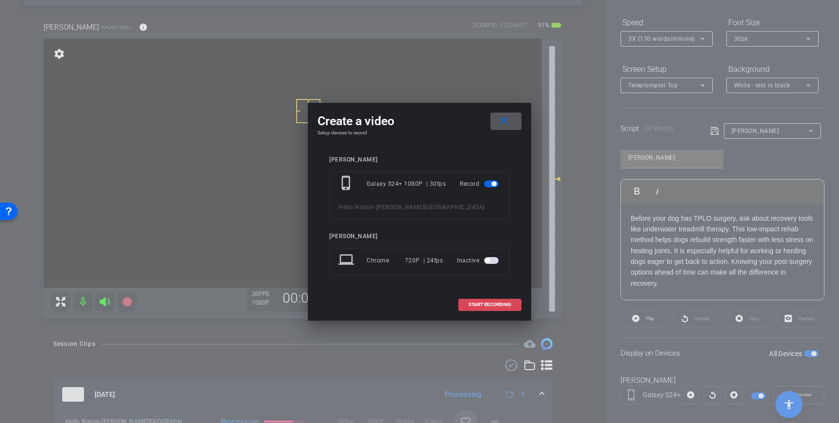
click at [481, 302] on span "START RECORDING" at bounding box center [489, 304] width 43 height 5
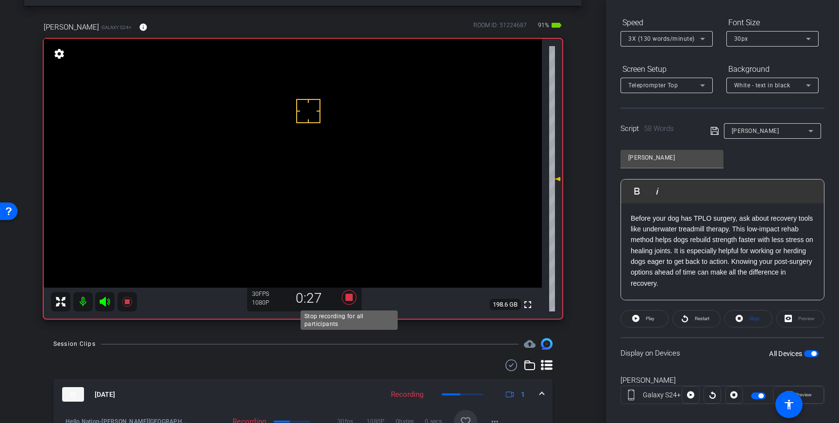
click at [347, 299] on icon at bounding box center [349, 297] width 15 height 15
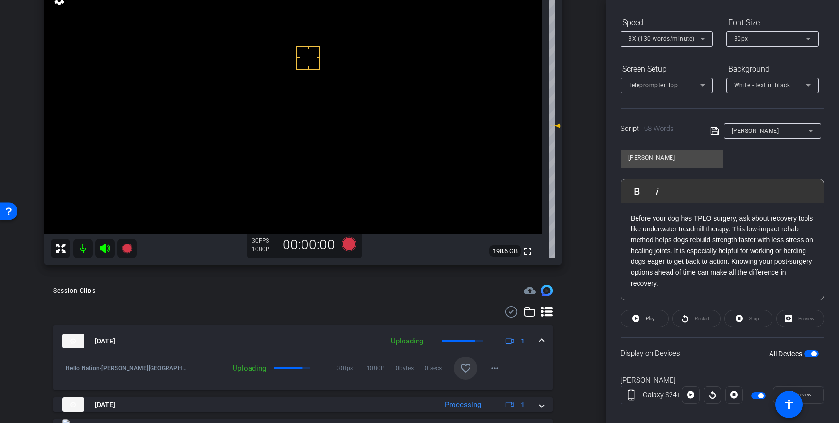
scroll to position [94, 0]
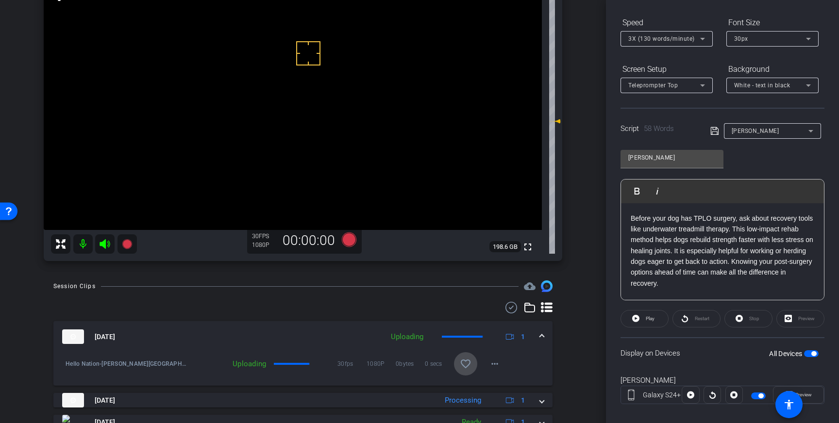
click at [469, 360] on mat-icon "favorite_border" at bounding box center [466, 364] width 12 height 12
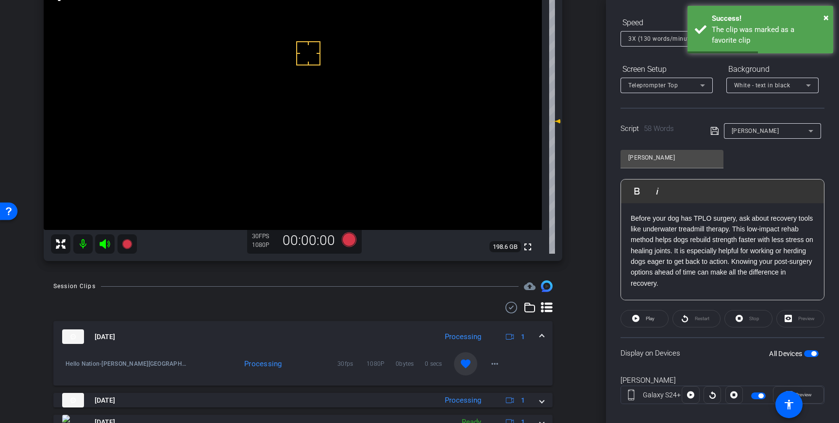
click at [541, 339] on span at bounding box center [542, 337] width 4 height 10
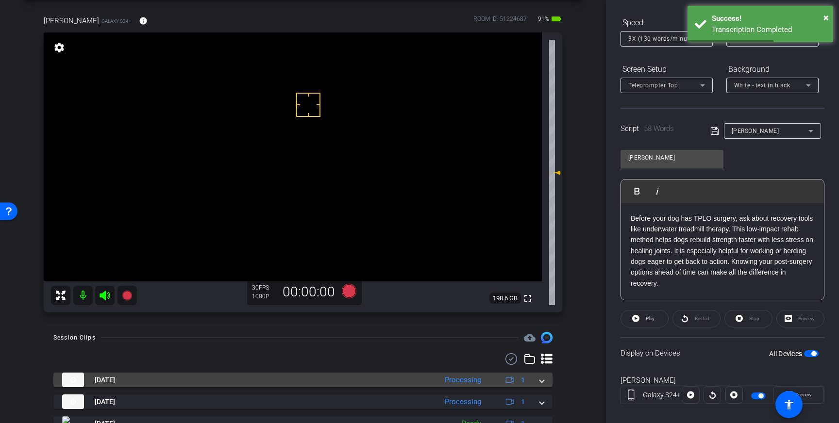
scroll to position [40, 0]
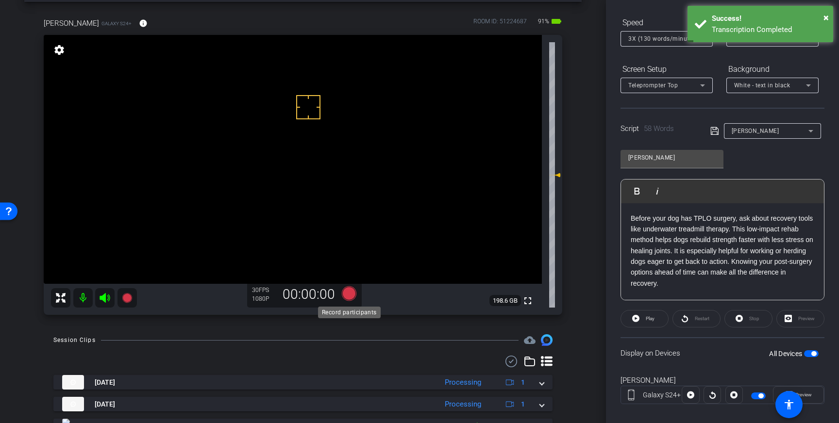
click at [347, 296] on icon at bounding box center [349, 293] width 15 height 15
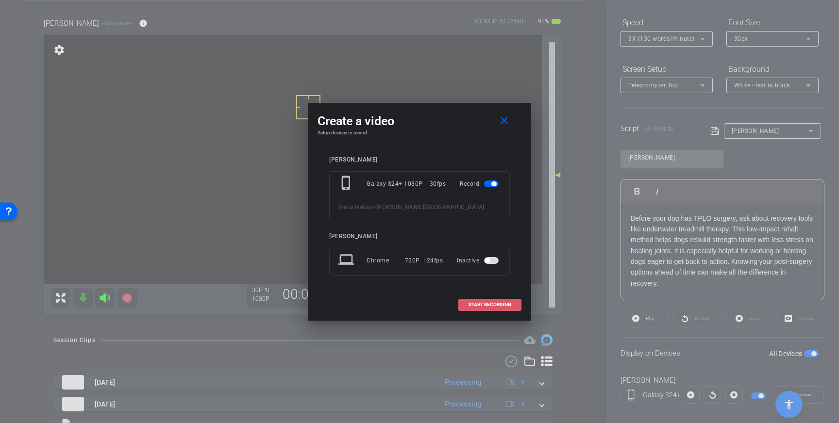
click at [472, 303] on span "START RECORDING" at bounding box center [489, 304] width 43 height 5
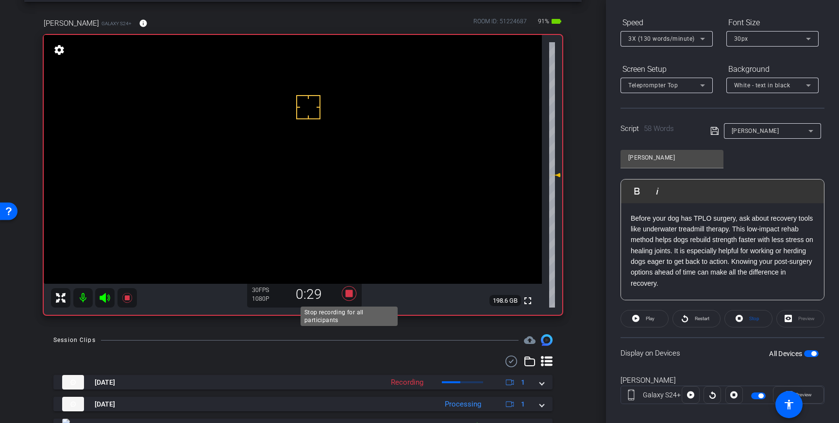
click at [353, 292] on icon at bounding box center [348, 293] width 23 height 17
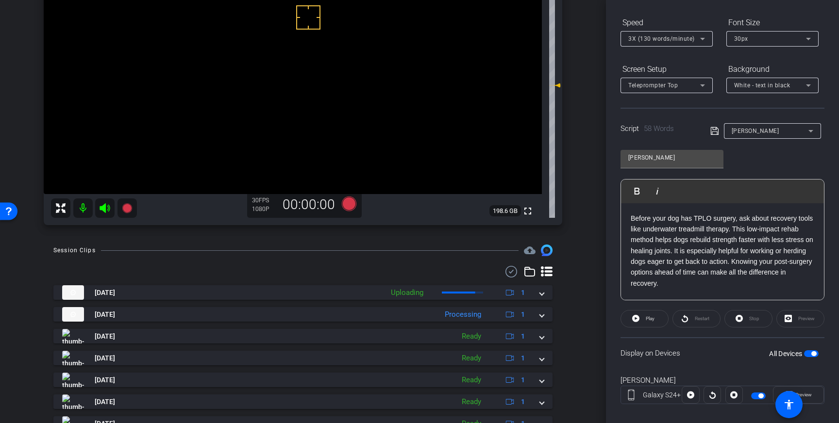
scroll to position [140, 0]
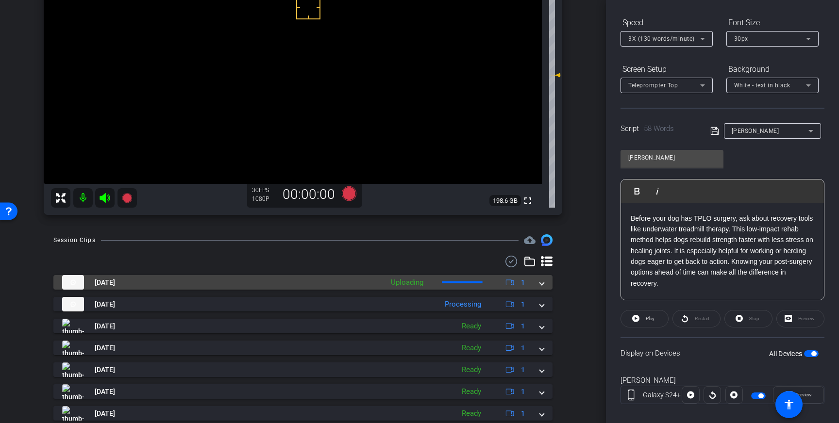
click at [540, 284] on span at bounding box center [542, 283] width 4 height 10
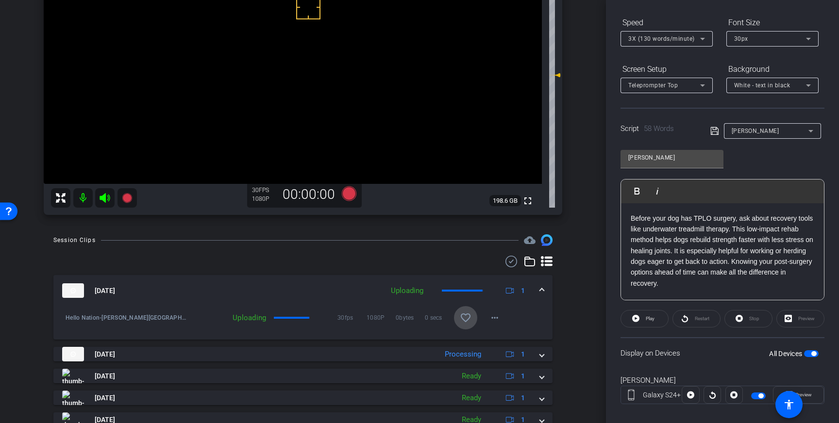
click at [472, 317] on span at bounding box center [465, 317] width 23 height 23
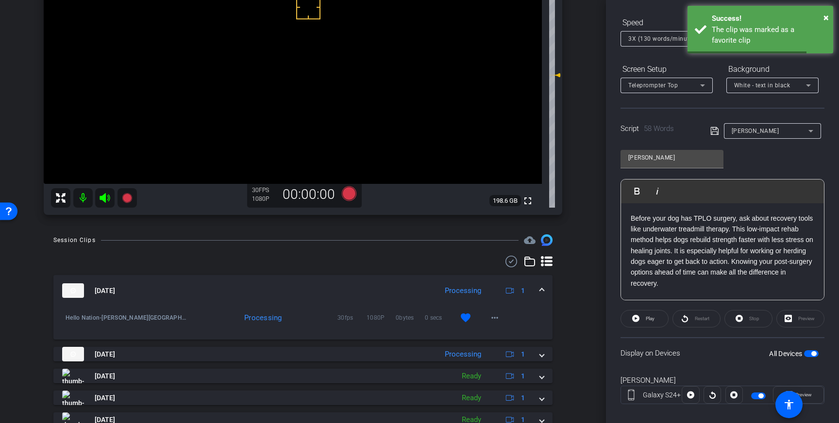
click at [543, 293] on span at bounding box center [542, 291] width 4 height 10
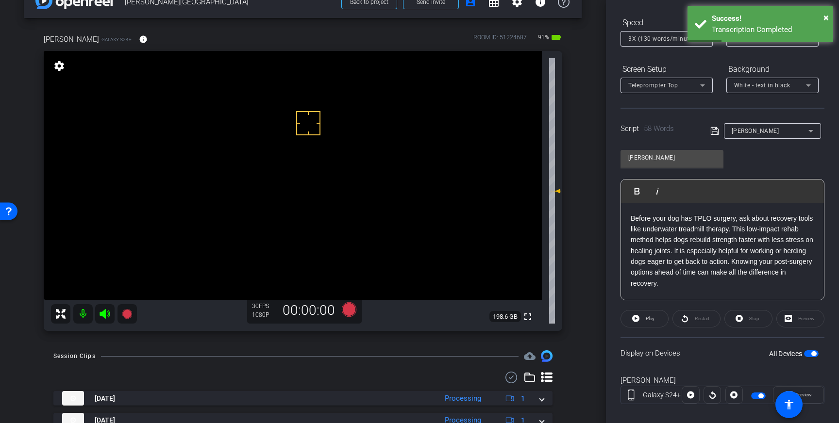
scroll to position [23, 0]
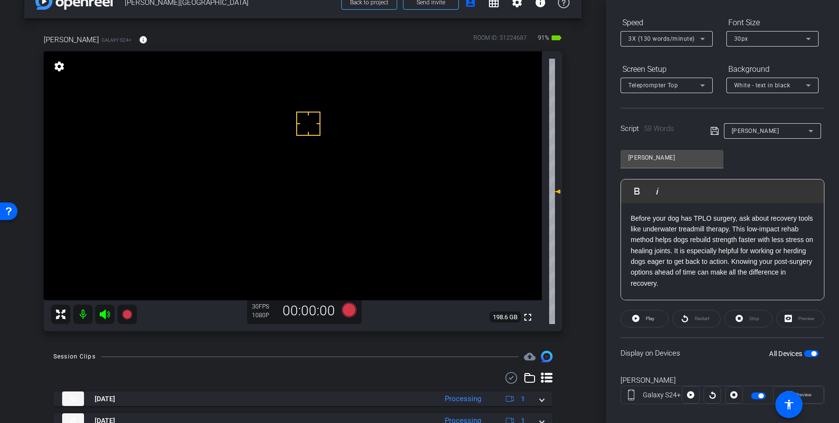
click at [709, 271] on p "Before your dog has TPLO surgery, ask about recovery tools like underwater trea…" at bounding box center [723, 251] width 184 height 76
click at [740, 286] on p "Before your dog has TPLO surgery, ask about recovery tools like underwater trea…" at bounding box center [723, 251] width 184 height 76
drag, startPoint x: 813, startPoint y: 354, endPoint x: 787, endPoint y: 345, distance: 27.0
click at [811, 354] on span "button" at bounding box center [813, 353] width 5 height 5
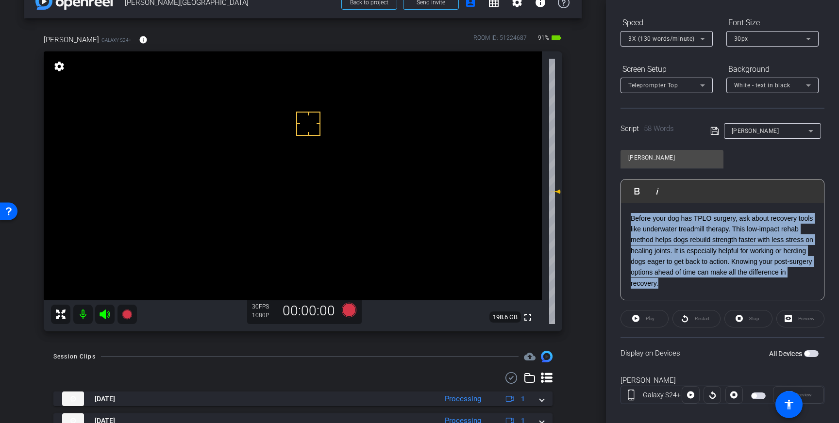
drag, startPoint x: 694, startPoint y: 280, endPoint x: 617, endPoint y: 208, distance: 106.1
click at [622, 208] on div "Before your dog has TPLO surgery, ask about recovery tools like underwater trea…" at bounding box center [722, 251] width 203 height 97
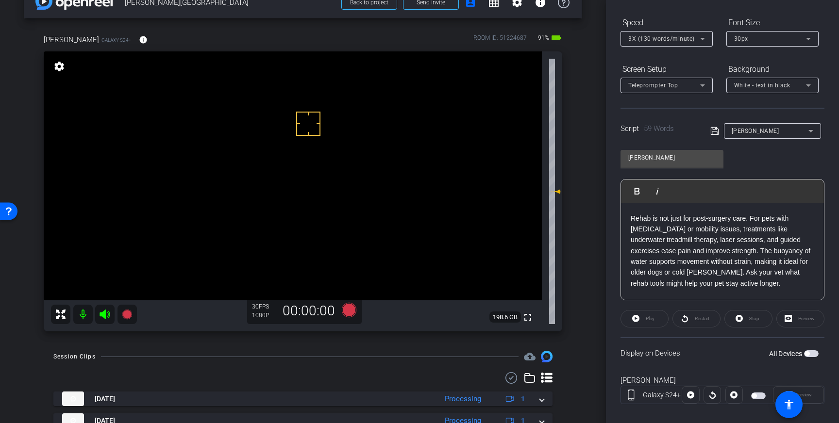
click at [713, 132] on icon at bounding box center [714, 131] width 9 height 12
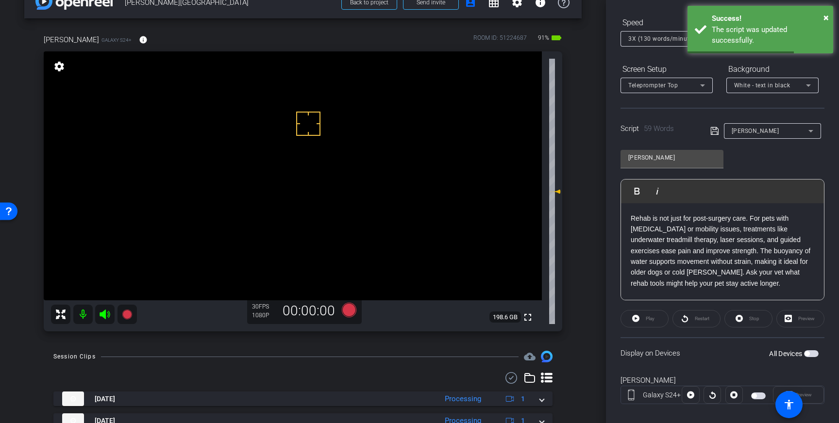
click at [811, 355] on span "button" at bounding box center [811, 354] width 15 height 7
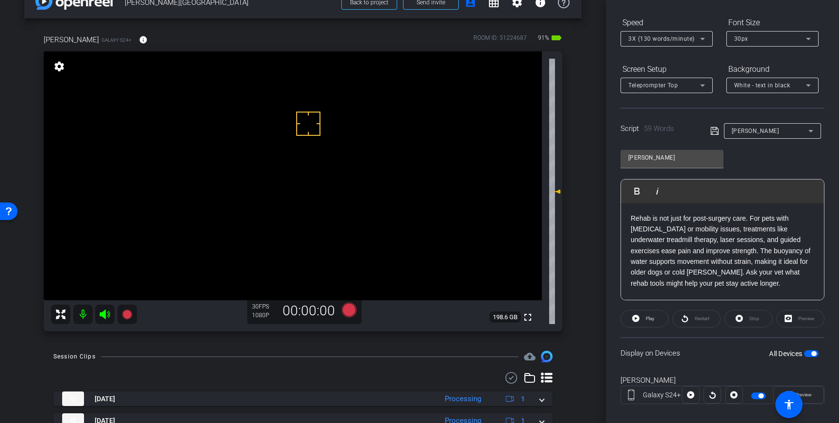
click at [813, 354] on span "button" at bounding box center [813, 353] width 5 height 5
click at [811, 356] on span "button" at bounding box center [811, 354] width 15 height 7
click at [348, 312] on icon at bounding box center [349, 310] width 15 height 15
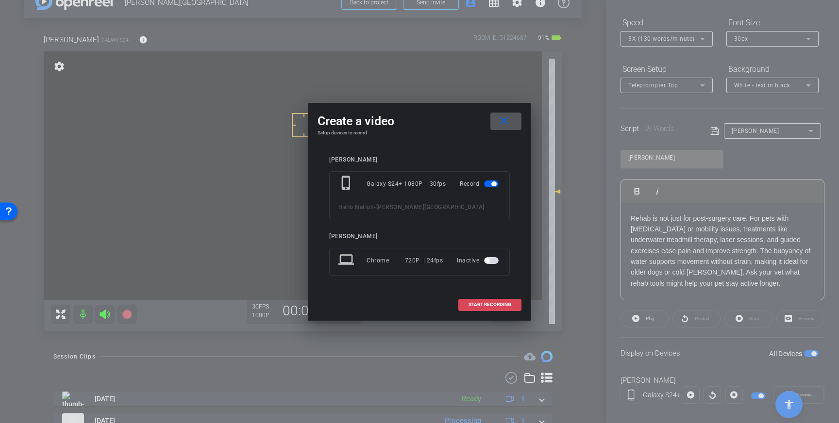
click at [479, 305] on span "START RECORDING" at bounding box center [489, 304] width 43 height 5
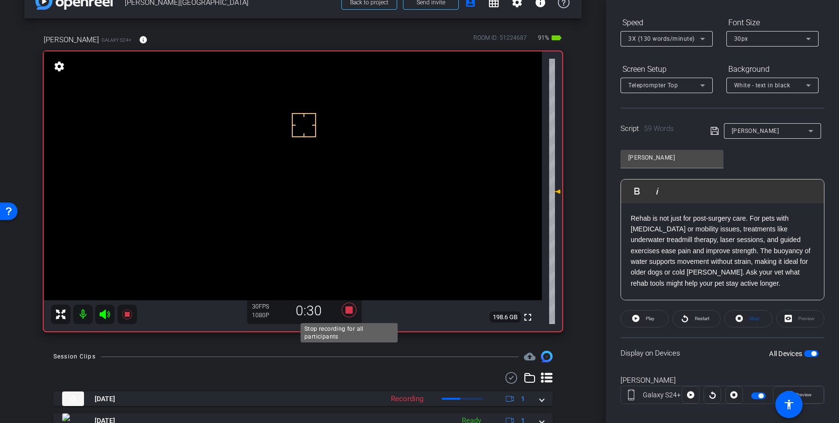
click at [351, 308] on icon at bounding box center [349, 310] width 15 height 15
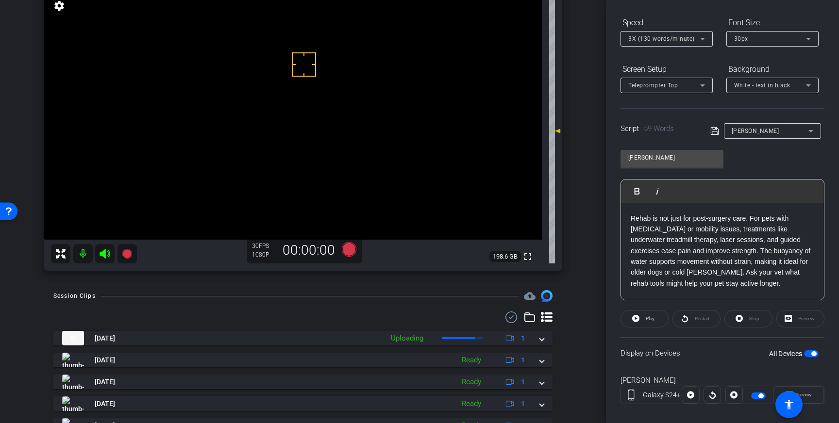
scroll to position [84, 0]
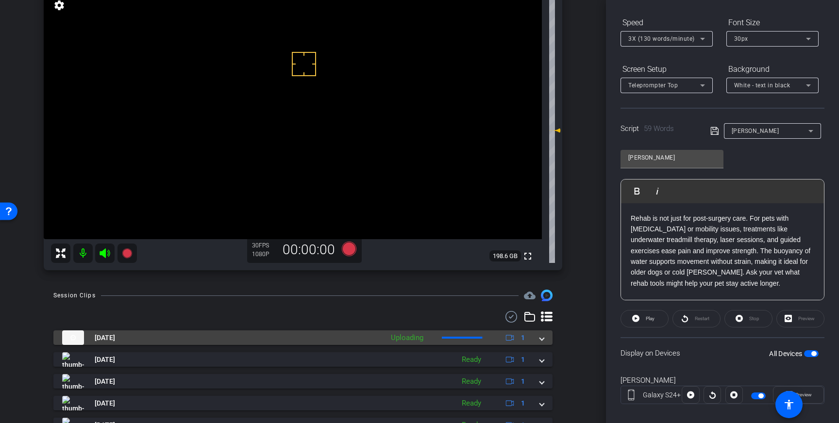
click at [533, 341] on div "Aug 14, 2025 Uploading 1" at bounding box center [301, 338] width 478 height 15
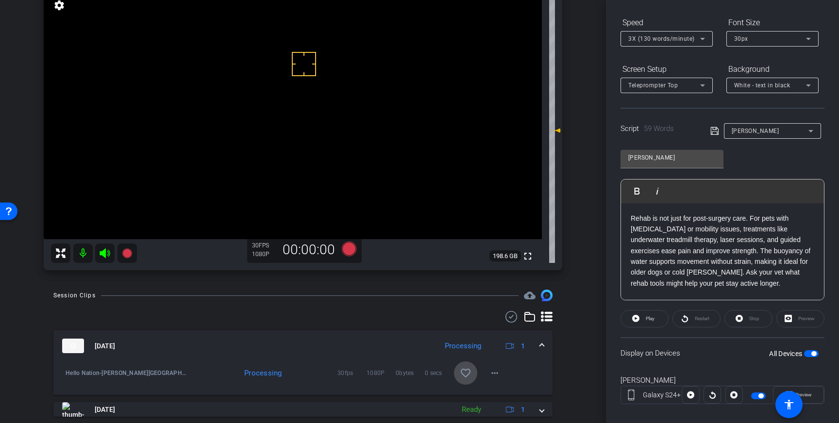
click at [471, 378] on mat-icon "favorite_border" at bounding box center [466, 373] width 12 height 12
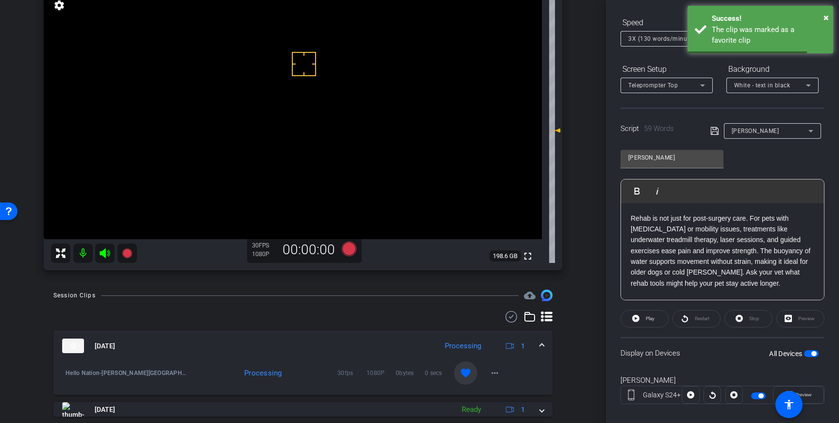
click at [540, 346] on span at bounding box center [542, 346] width 4 height 10
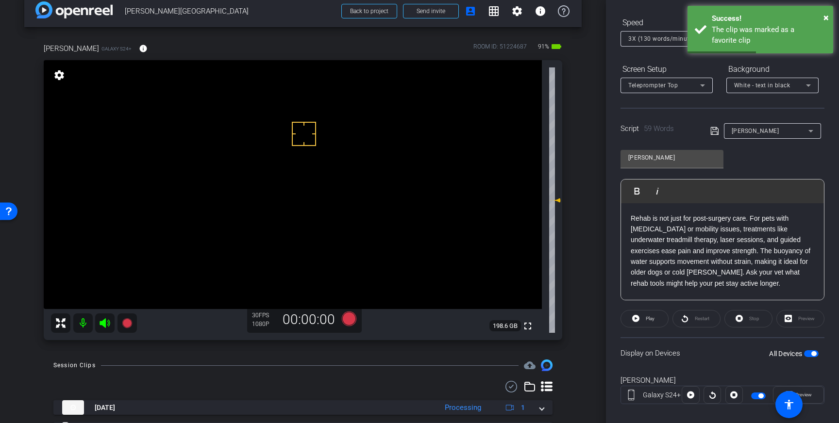
scroll to position [0, 0]
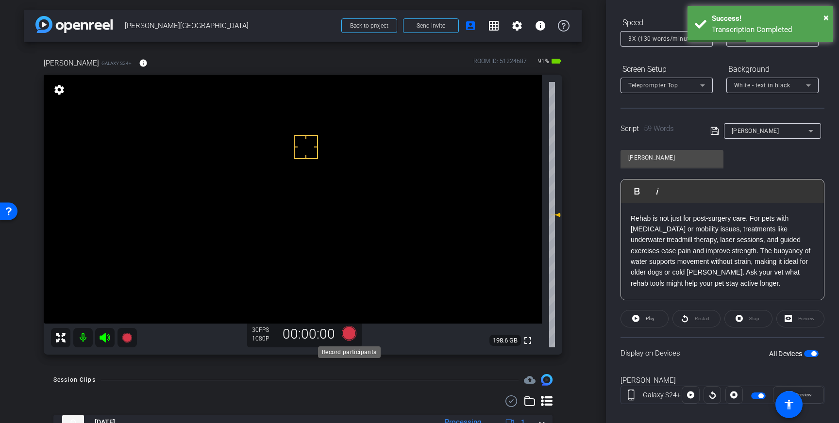
click at [344, 334] on icon at bounding box center [349, 333] width 15 height 15
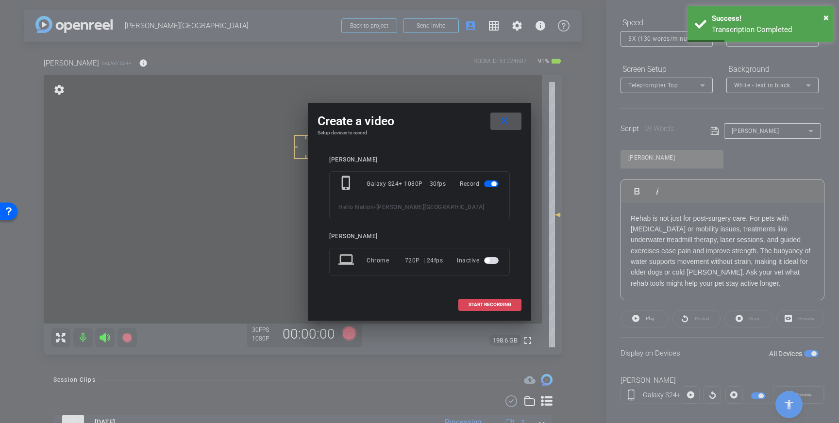
click at [491, 302] on span "START RECORDING" at bounding box center [489, 304] width 43 height 5
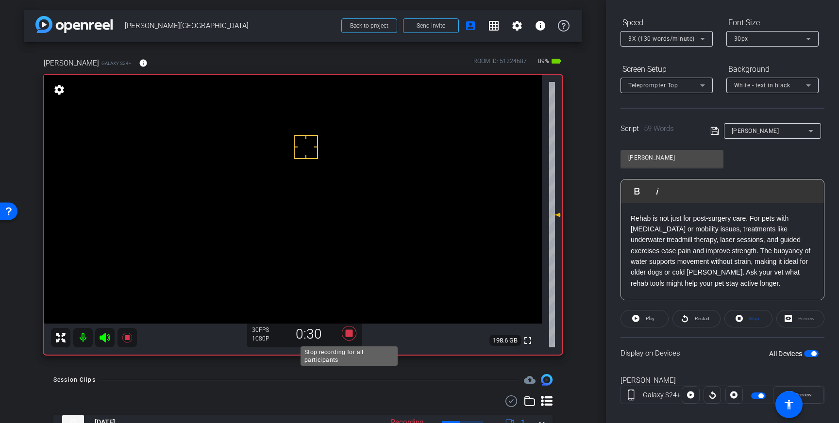
click at [352, 337] on icon at bounding box center [349, 333] width 15 height 15
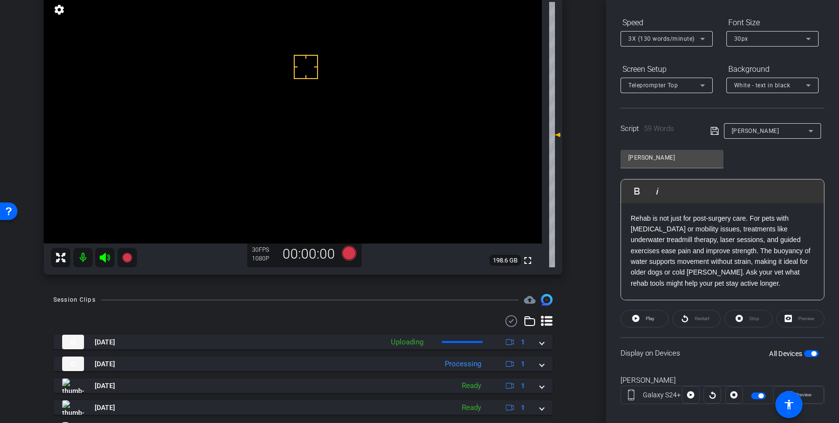
scroll to position [84, 0]
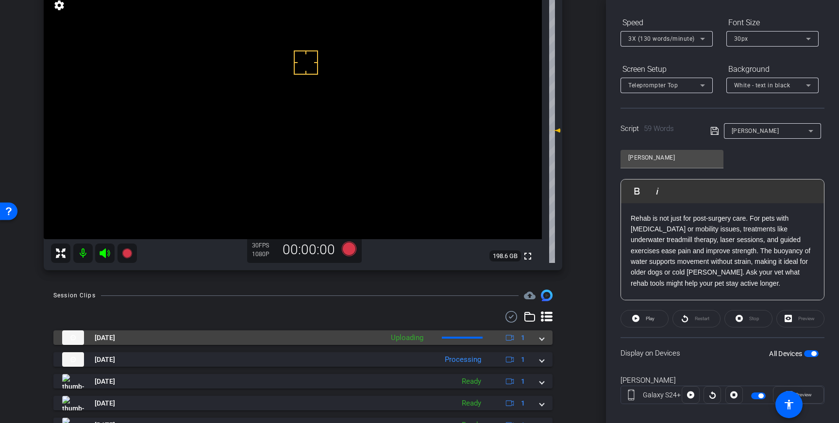
click at [544, 340] on mat-expansion-panel-header "Aug 14, 2025 Uploading 1" at bounding box center [302, 338] width 499 height 15
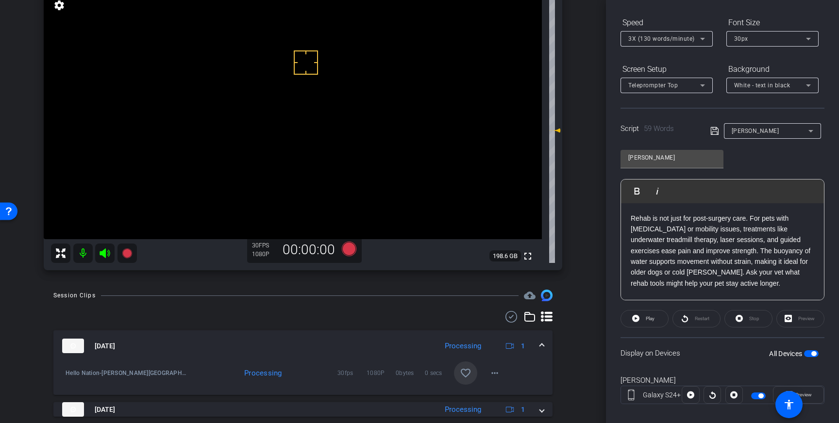
click at [467, 372] on mat-icon "favorite_border" at bounding box center [466, 373] width 12 height 12
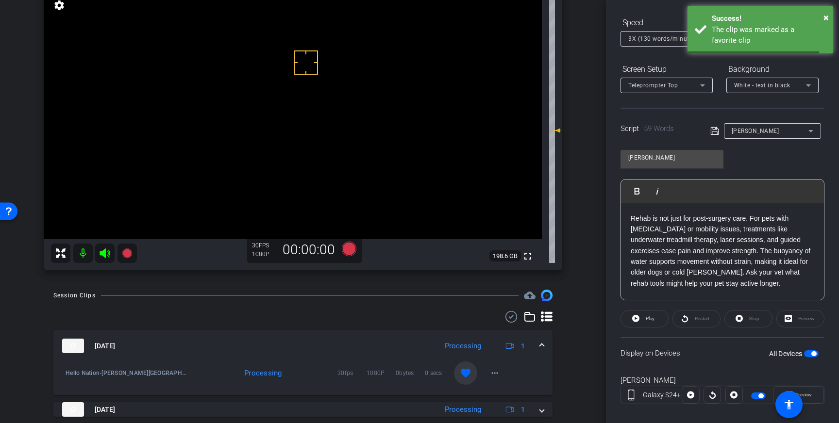
click at [541, 347] on span at bounding box center [542, 346] width 4 height 10
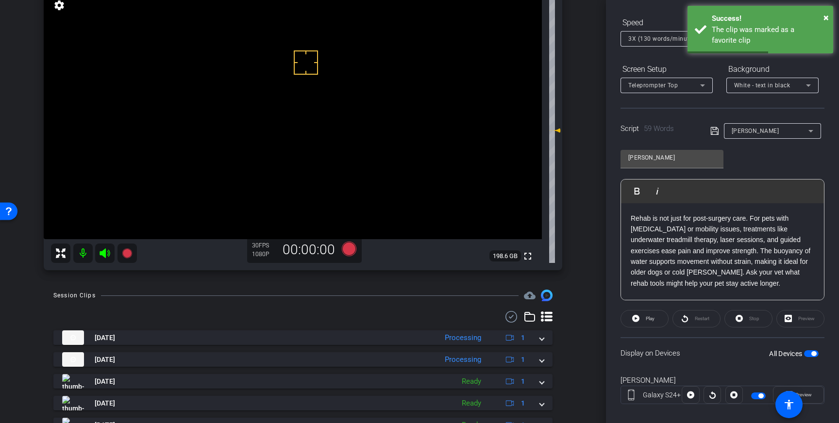
click at [808, 354] on span "button" at bounding box center [811, 354] width 15 height 7
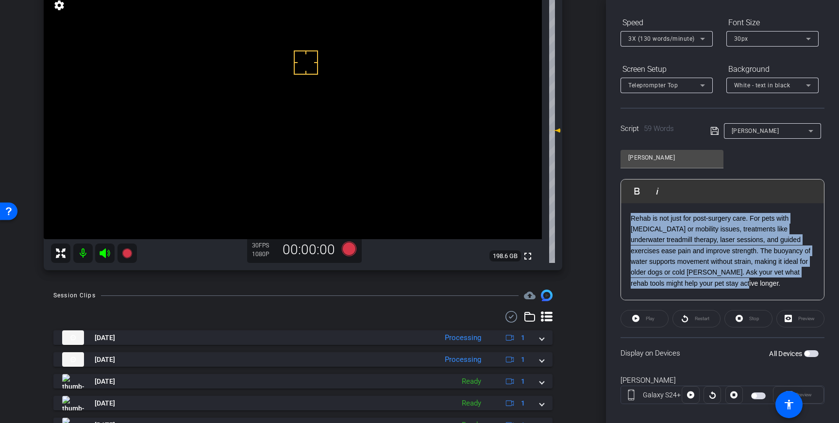
drag, startPoint x: 689, startPoint y: 279, endPoint x: 628, endPoint y: 219, distance: 85.8
click at [628, 219] on div "Rehab is not just for post-surgery care. For pets with arthritis or mobility is…" at bounding box center [722, 251] width 203 height 97
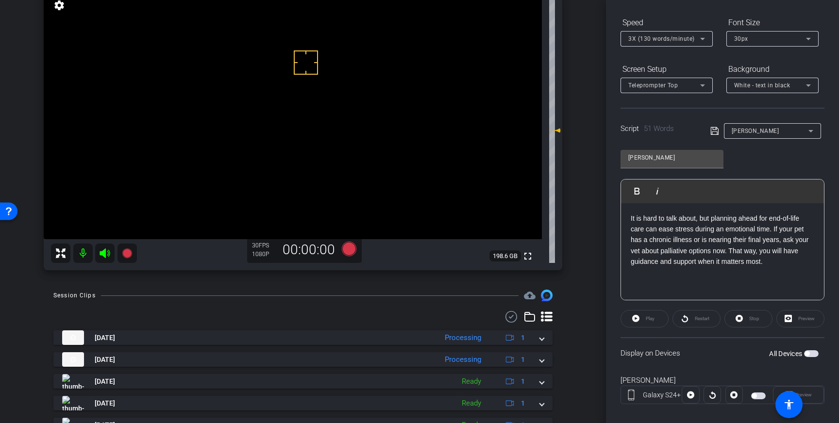
click at [713, 131] on icon at bounding box center [714, 131] width 9 height 12
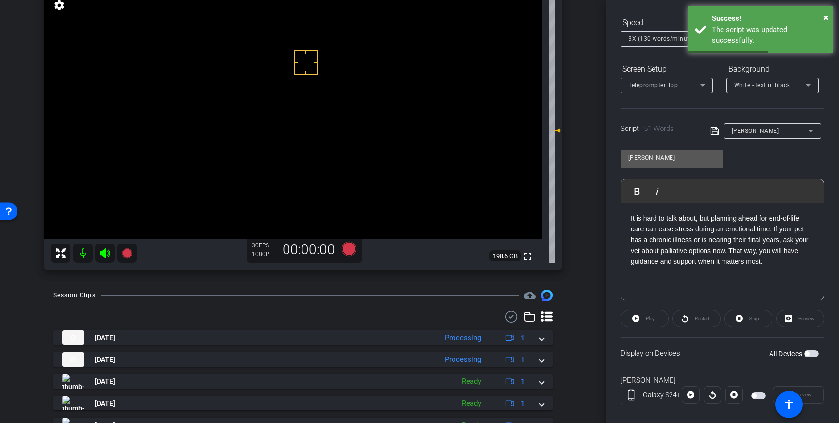
scroll to position [97, 0]
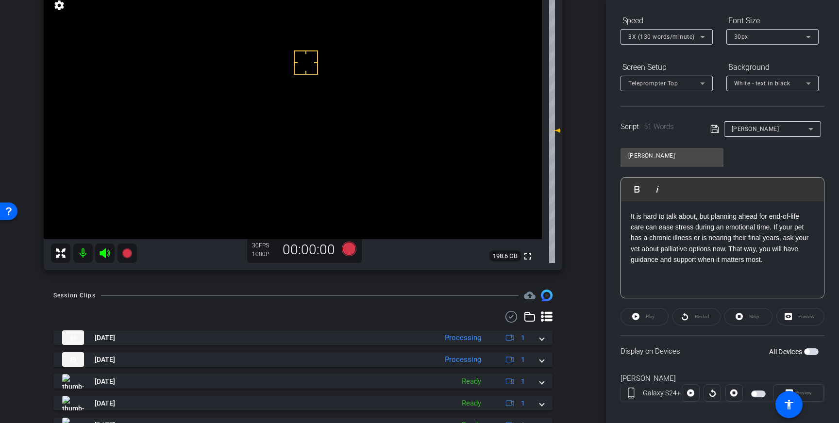
click at [714, 133] on icon at bounding box center [714, 129] width 8 height 8
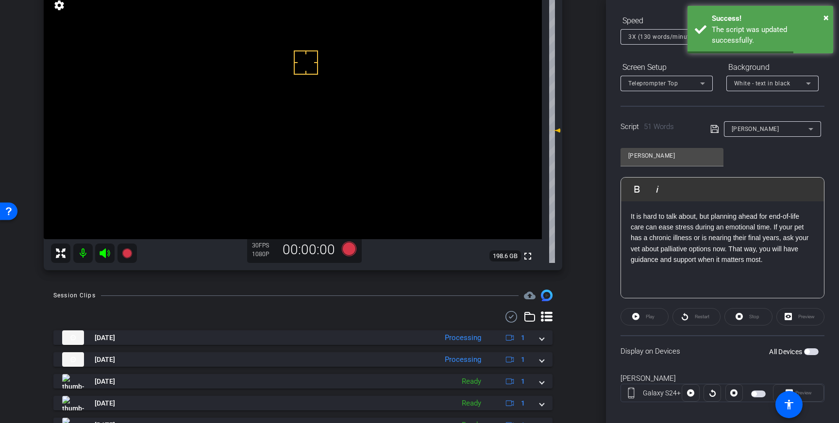
click at [813, 352] on span "button" at bounding box center [811, 352] width 15 height 7
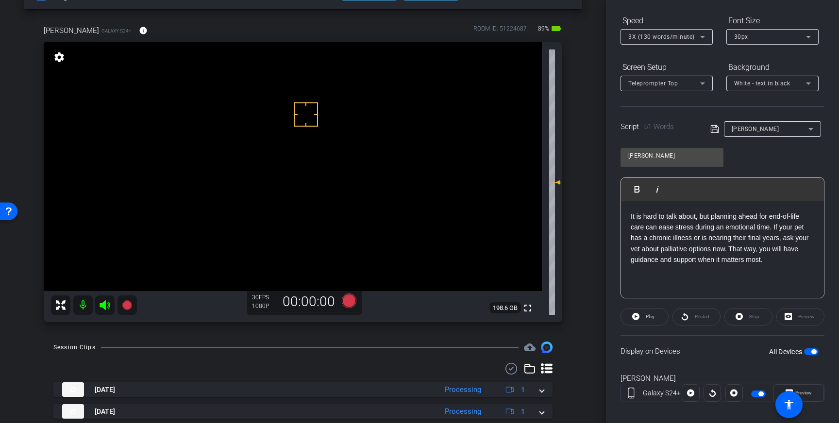
scroll to position [30, 0]
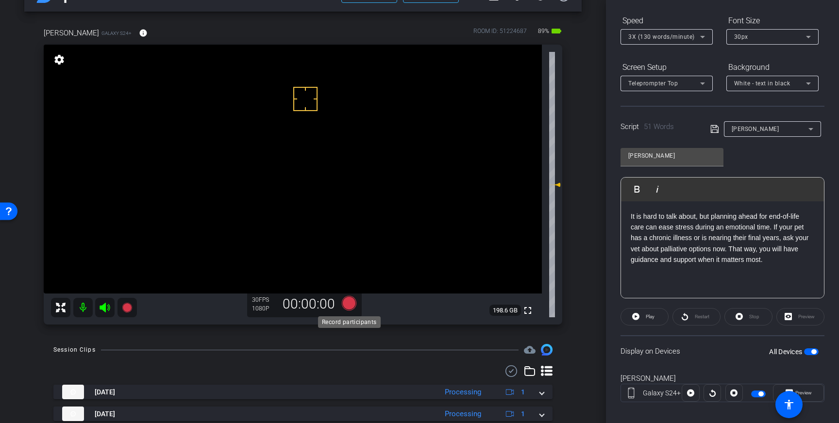
click at [349, 304] on icon at bounding box center [349, 303] width 15 height 15
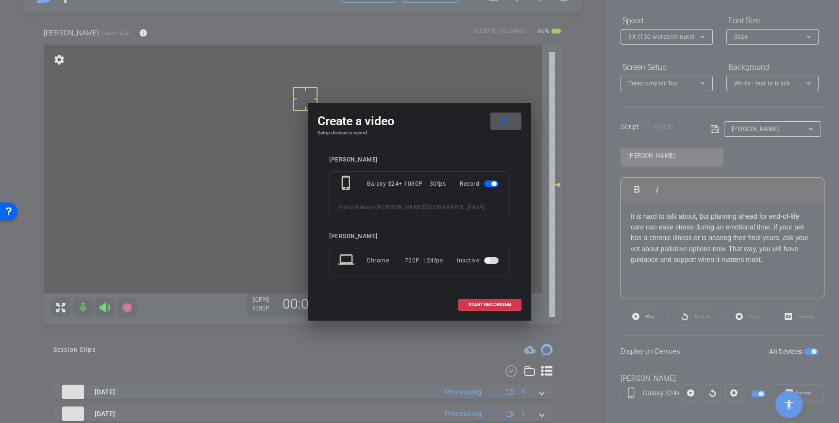
drag, startPoint x: 476, startPoint y: 301, endPoint x: 568, endPoint y: 265, distance: 98.3
click at [478, 301] on button "START RECORDING" at bounding box center [489, 305] width 63 height 12
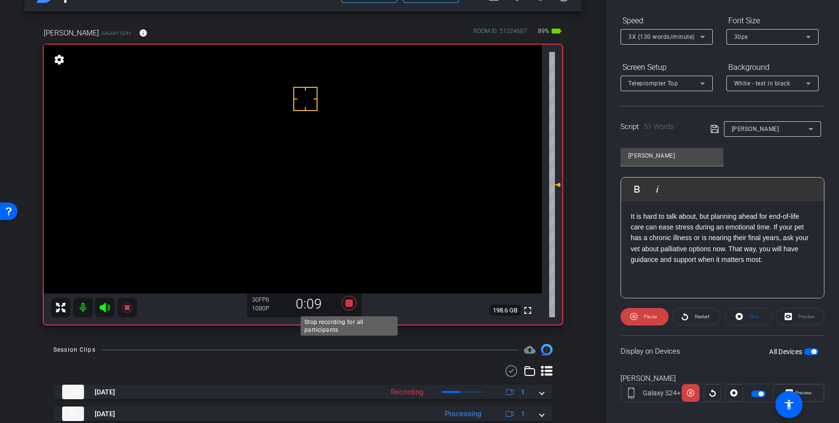
click at [350, 303] on icon at bounding box center [349, 303] width 15 height 15
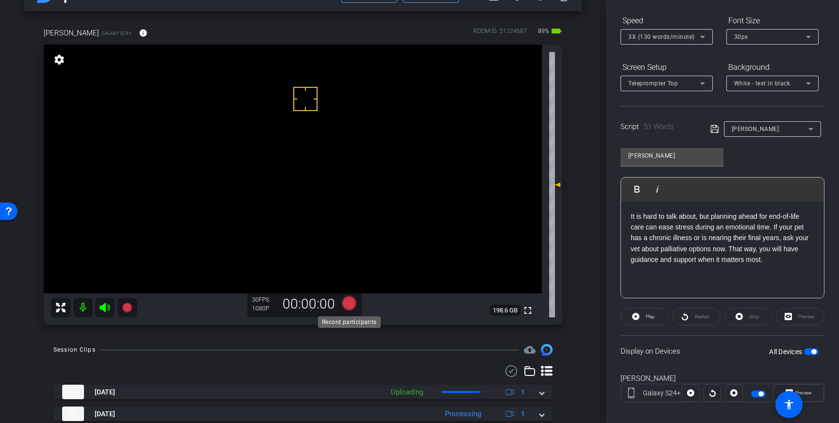
click at [350, 303] on icon at bounding box center [349, 303] width 15 height 15
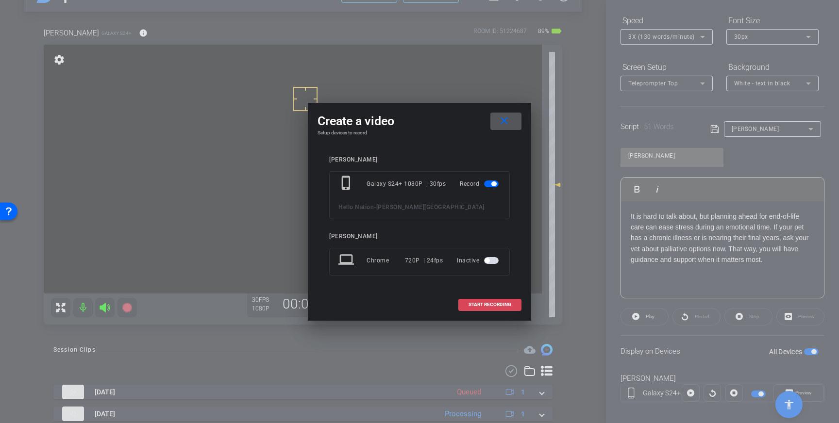
click at [478, 303] on span "START RECORDING" at bounding box center [489, 304] width 43 height 5
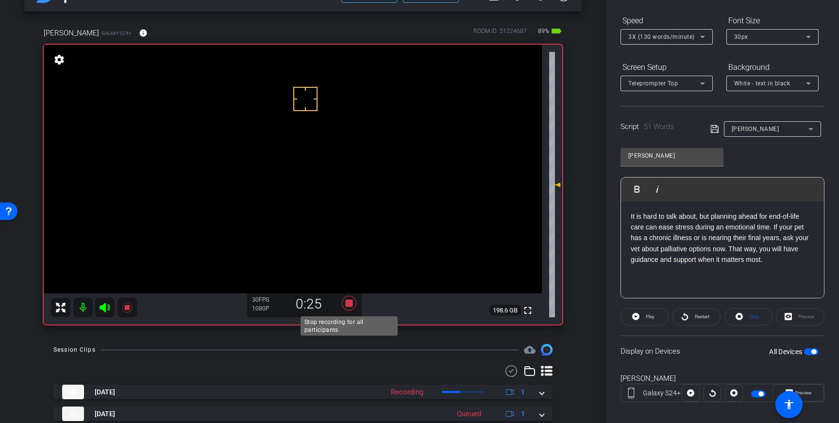
click at [351, 303] on icon at bounding box center [349, 303] width 15 height 15
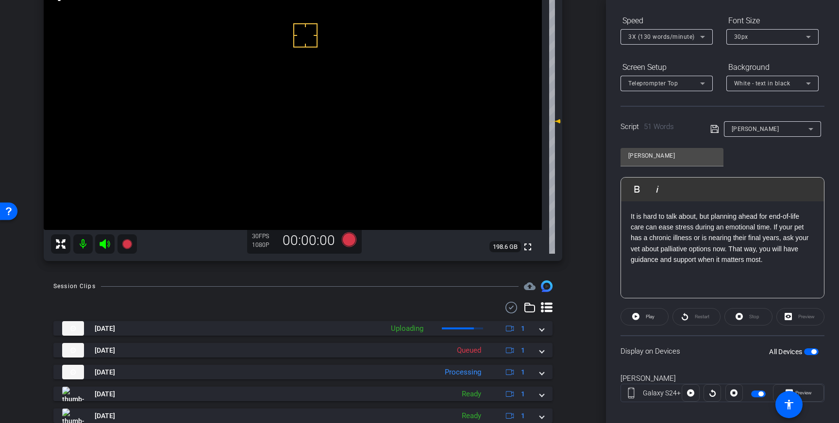
scroll to position [97, 0]
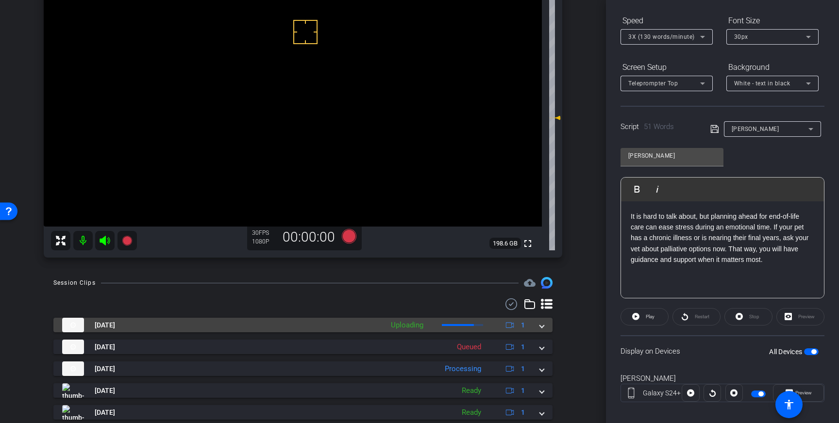
click at [539, 329] on mat-expansion-panel-header "Aug 14, 2025 Uploading 1" at bounding box center [302, 325] width 499 height 15
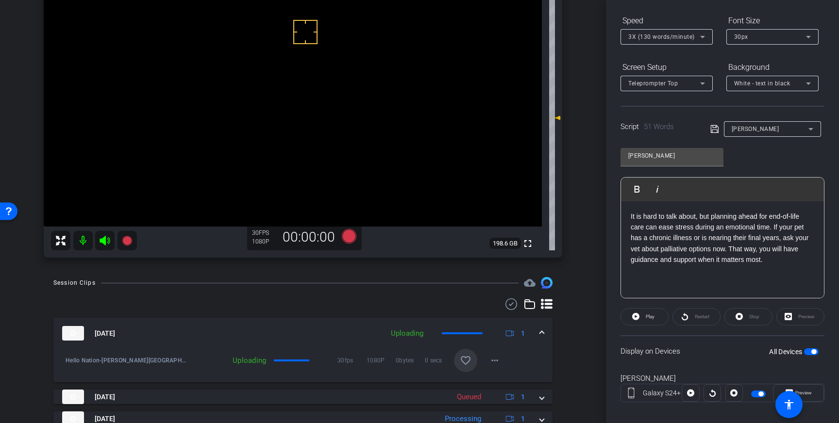
click at [471, 363] on span at bounding box center [465, 360] width 23 height 23
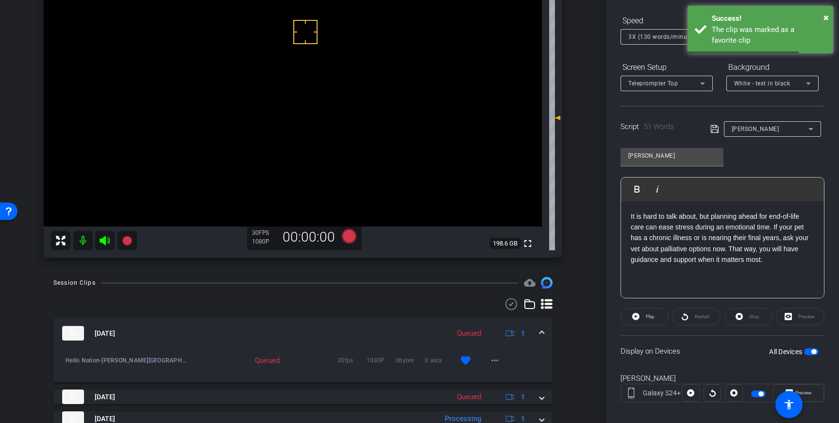
click at [544, 332] on mat-expansion-panel-header "Aug 14, 2025 Queued 1" at bounding box center [302, 333] width 499 height 31
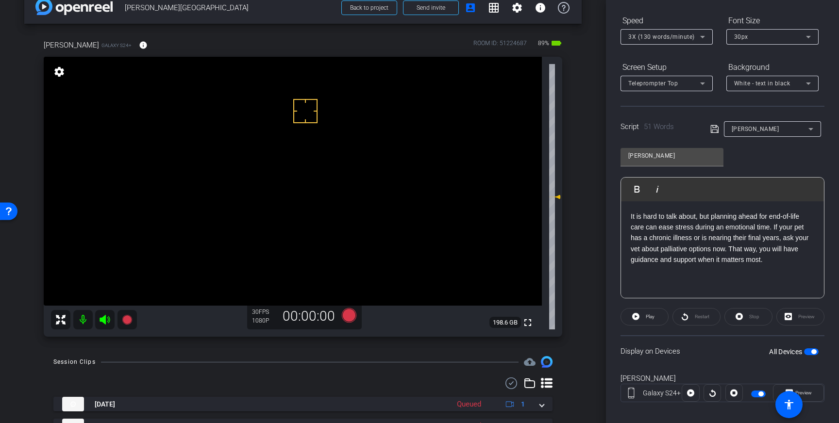
scroll to position [11, 0]
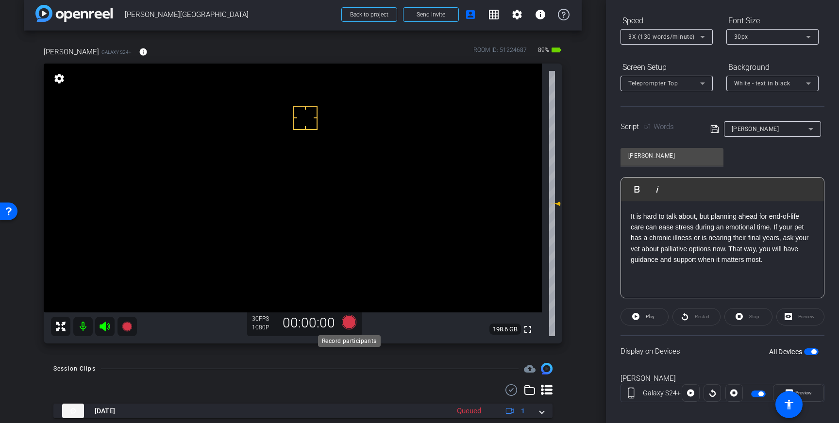
click at [350, 321] on icon at bounding box center [349, 322] width 15 height 15
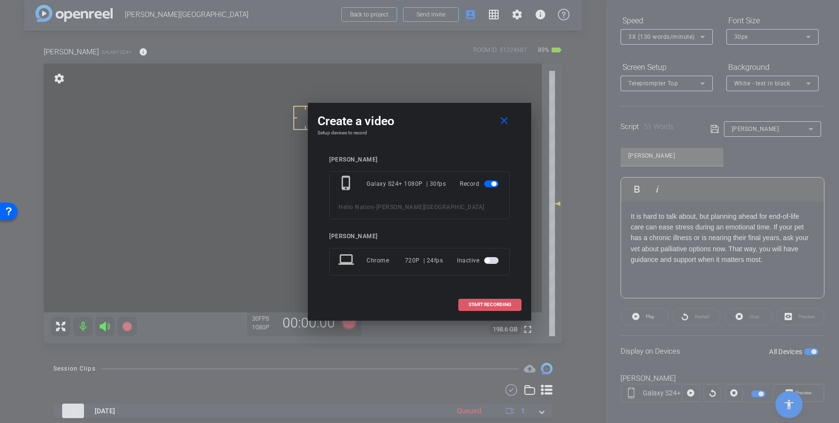
click at [482, 302] on span "START RECORDING" at bounding box center [489, 304] width 43 height 5
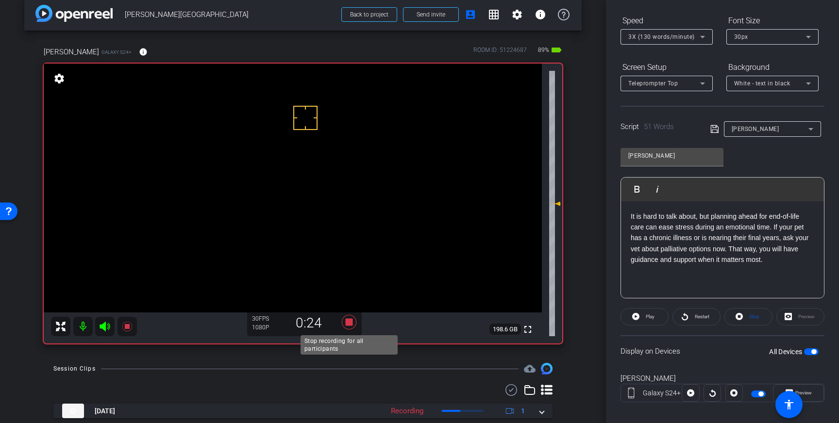
click at [345, 325] on icon at bounding box center [348, 322] width 23 height 17
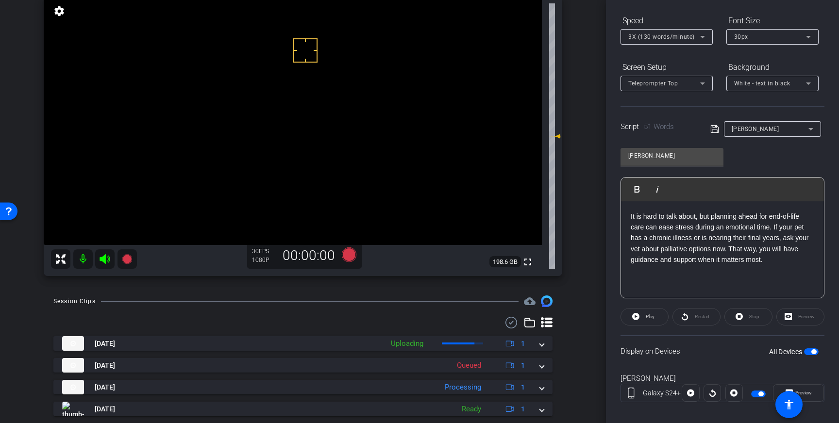
scroll to position [100, 0]
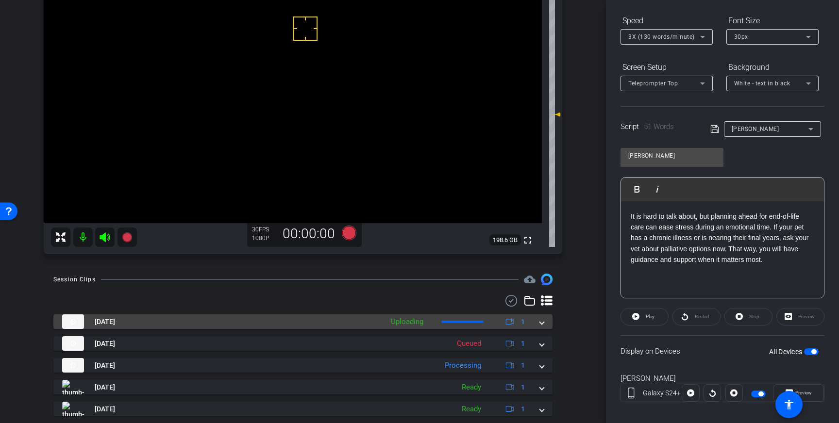
click at [539, 321] on div "Aug 14, 2025 Uploading 1" at bounding box center [301, 322] width 478 height 15
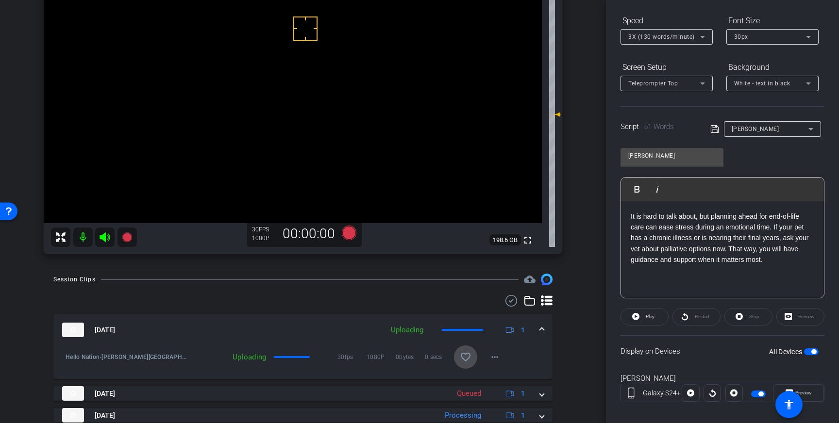
click at [459, 358] on span at bounding box center [465, 357] width 23 height 23
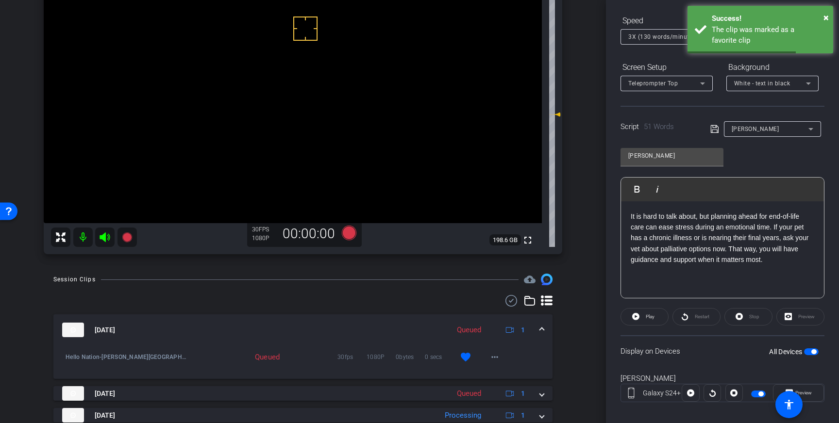
click at [542, 328] on span at bounding box center [542, 330] width 4 height 10
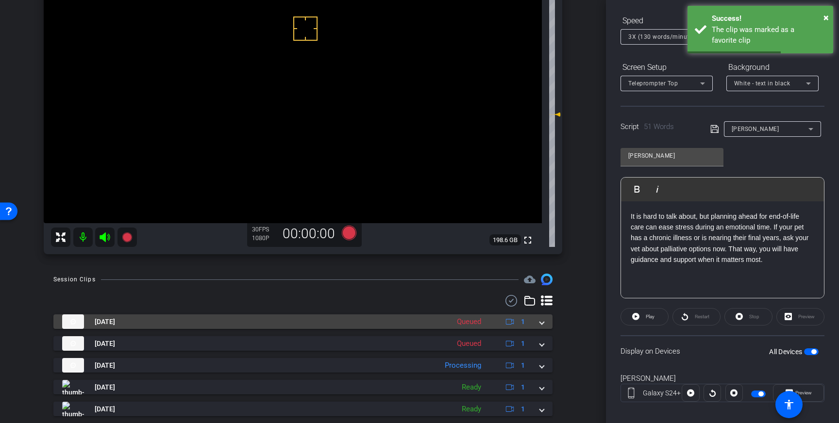
scroll to position [129, 0]
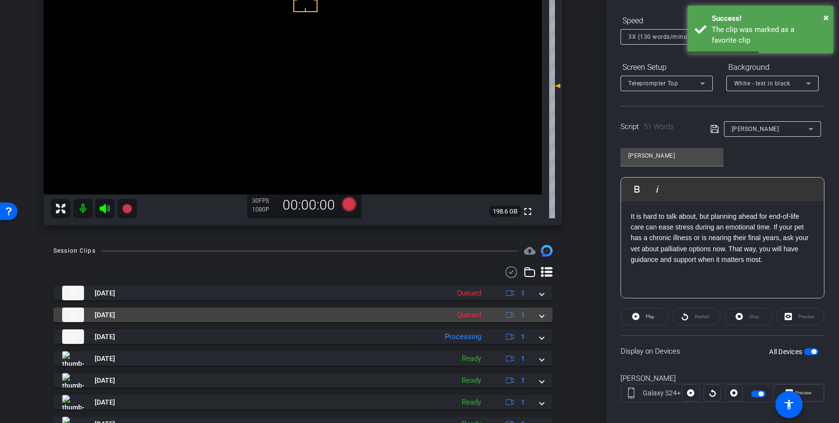
click at [543, 318] on span at bounding box center [542, 315] width 4 height 10
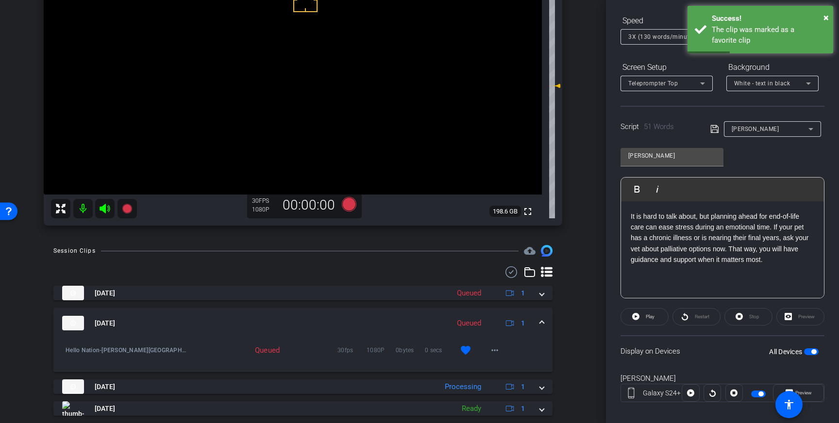
click at [543, 319] on span at bounding box center [542, 323] width 4 height 10
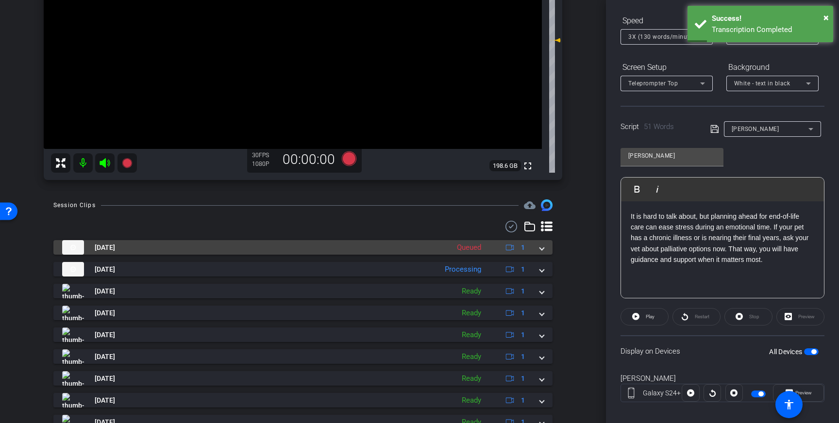
scroll to position [184, 0]
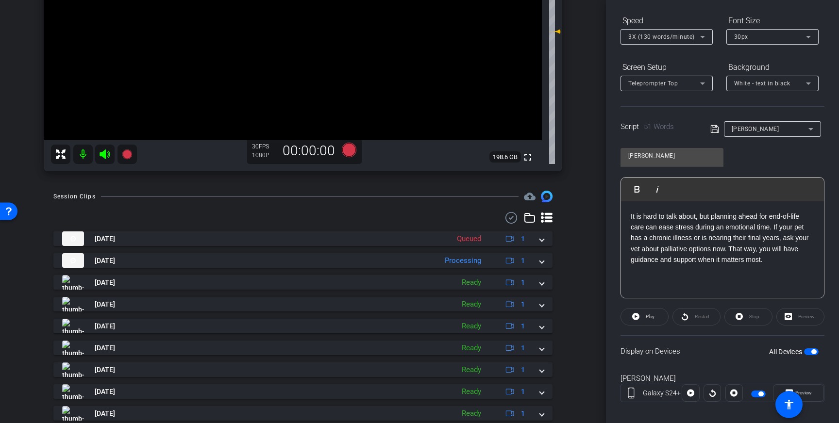
click at [812, 349] on span "button" at bounding box center [811, 352] width 15 height 7
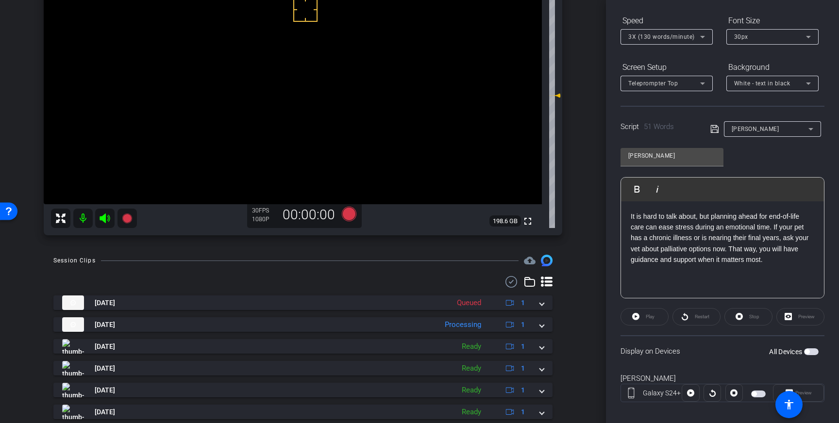
scroll to position [119, 0]
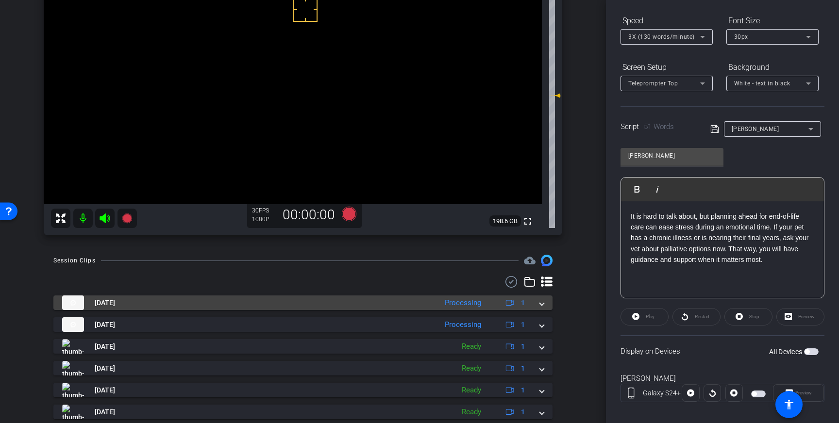
click at [542, 305] on span at bounding box center [542, 303] width 4 height 10
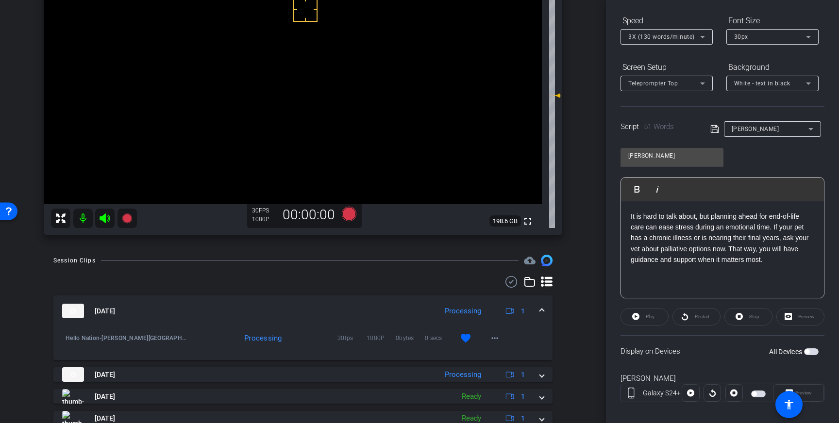
click at [544, 309] on mat-expansion-panel-header "Aug 14, 2025 Processing 1" at bounding box center [302, 311] width 499 height 31
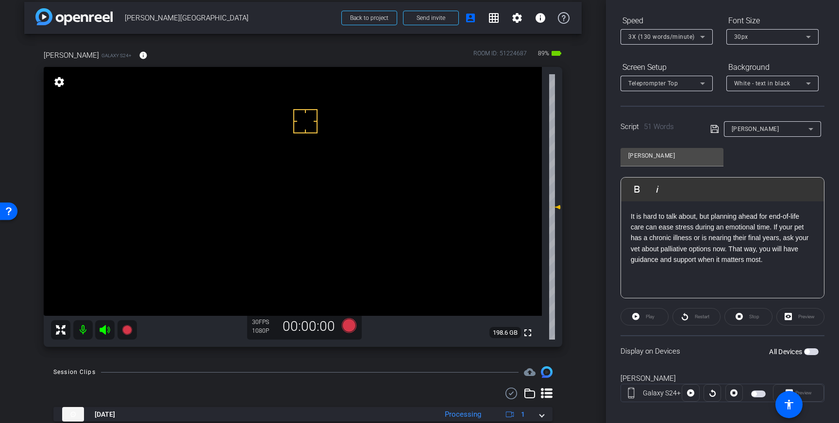
scroll to position [2, 0]
